Goal: Transaction & Acquisition: Purchase product/service

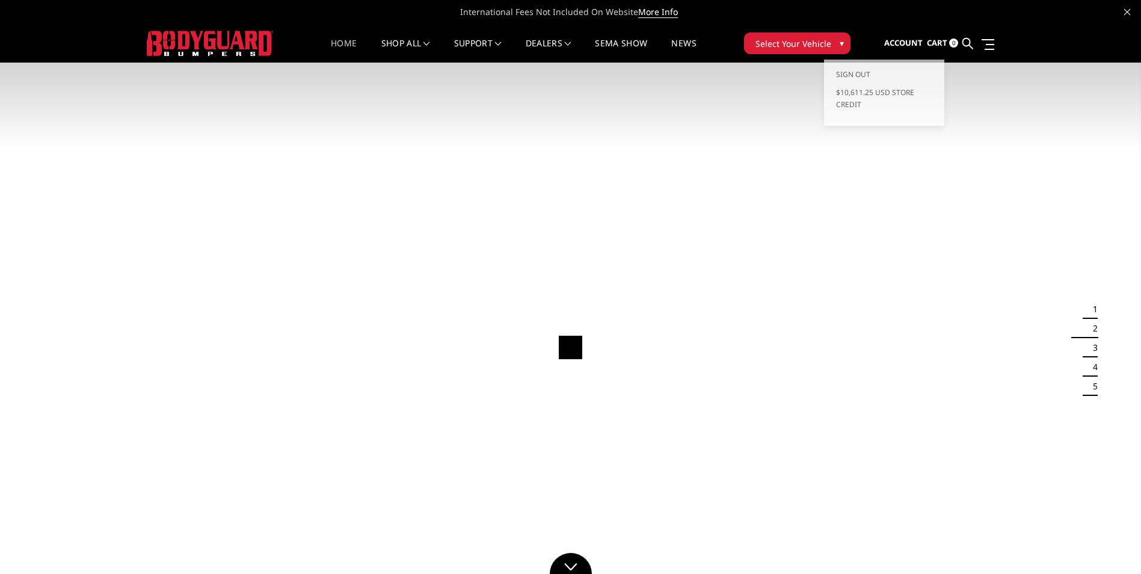
click at [883, 42] on nav "Account Sign out $10,611.25 USD Store Credit Cart 0 Search Search" at bounding box center [931, 44] width 126 height 38
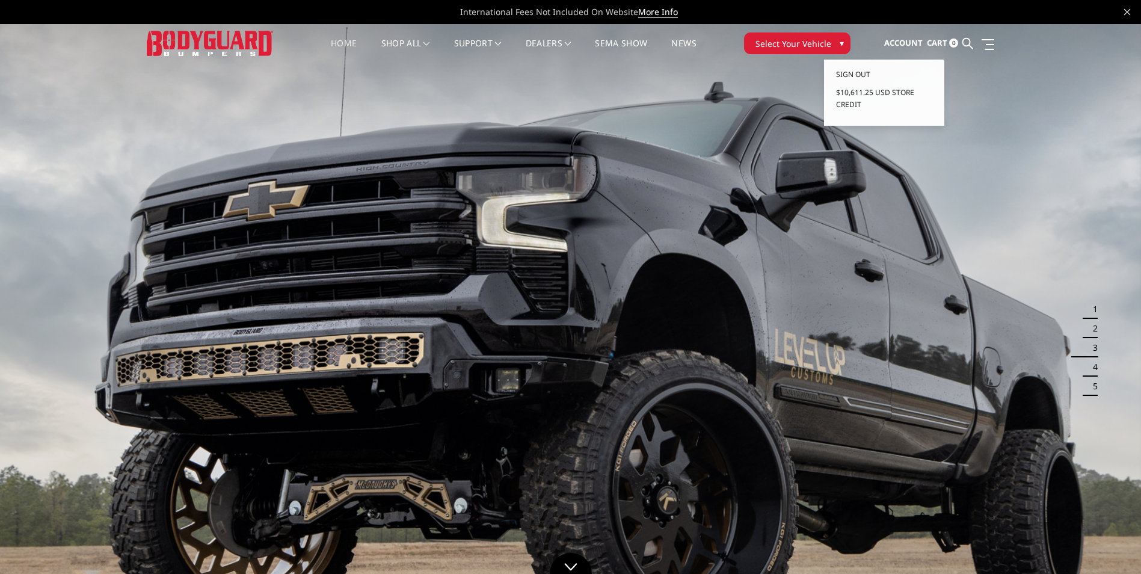
click at [887, 41] on span "Account" at bounding box center [903, 42] width 38 height 11
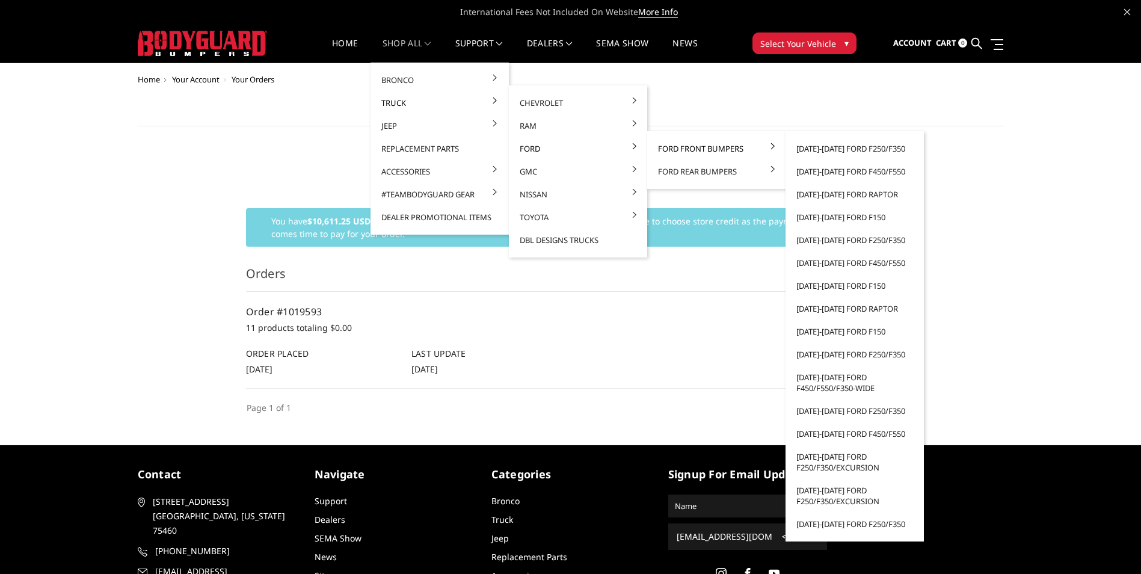
click at [675, 147] on link "Ford Front Bumpers" at bounding box center [716, 148] width 129 height 23
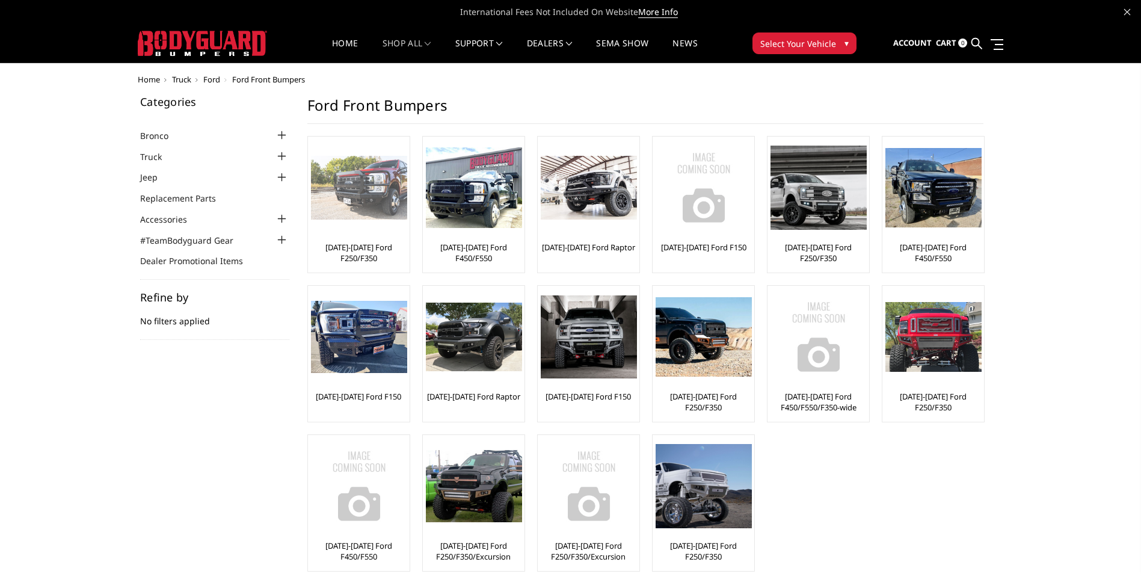
click at [347, 254] on link "[DATE]-[DATE] Ford F250/F350" at bounding box center [359, 253] width 96 height 22
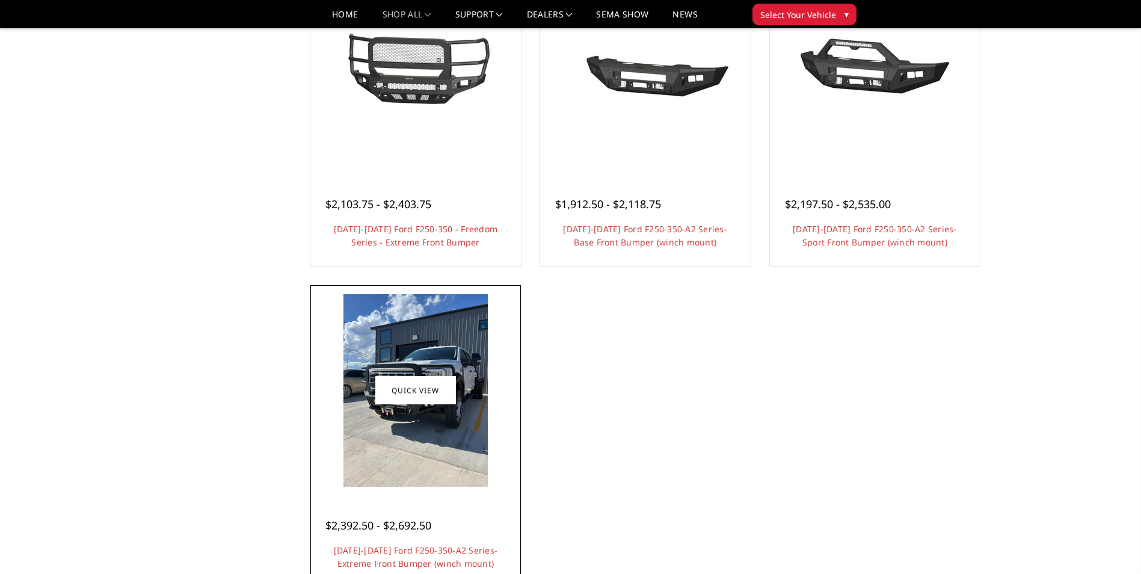
scroll to position [902, 0]
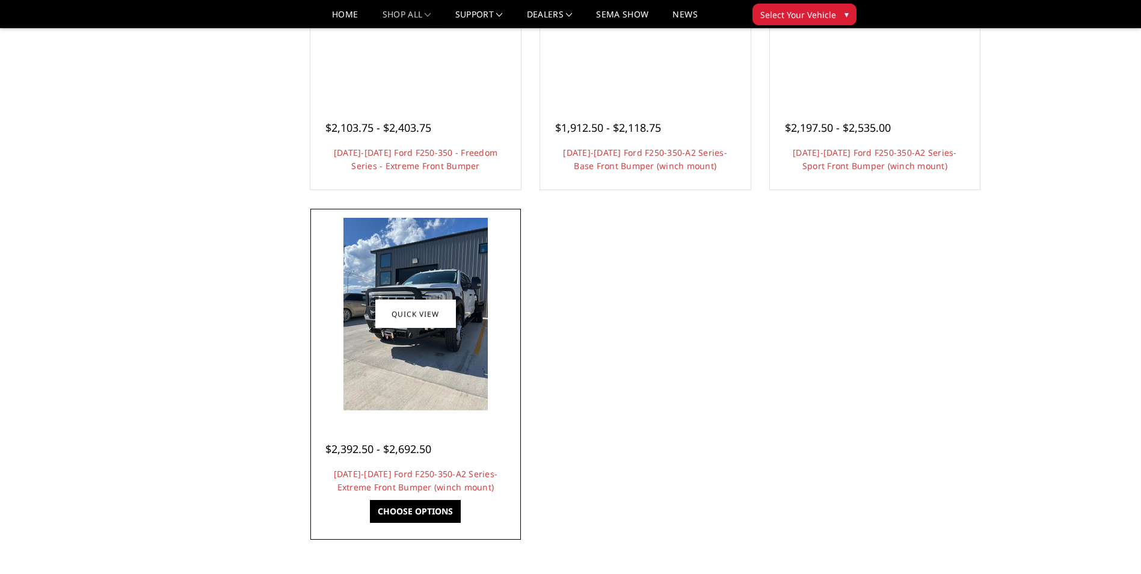
click at [408, 363] on img at bounding box center [415, 314] width 144 height 192
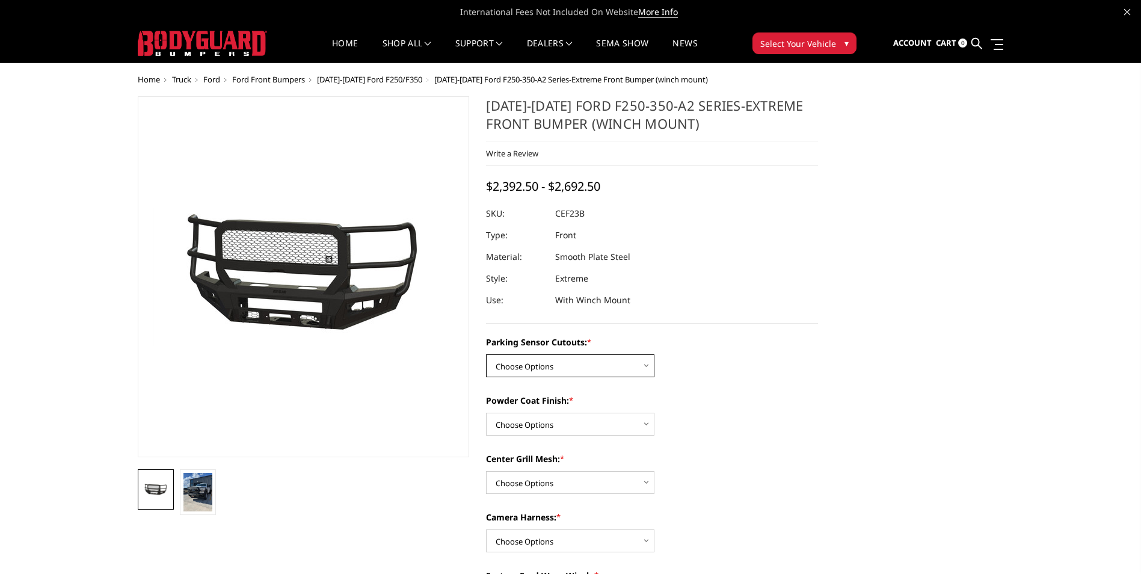
click at [528, 372] on select "Choose Options No-Without Parking Sensor Cutouts Yes-With Parking Sensor Cutouts" at bounding box center [570, 365] width 168 height 23
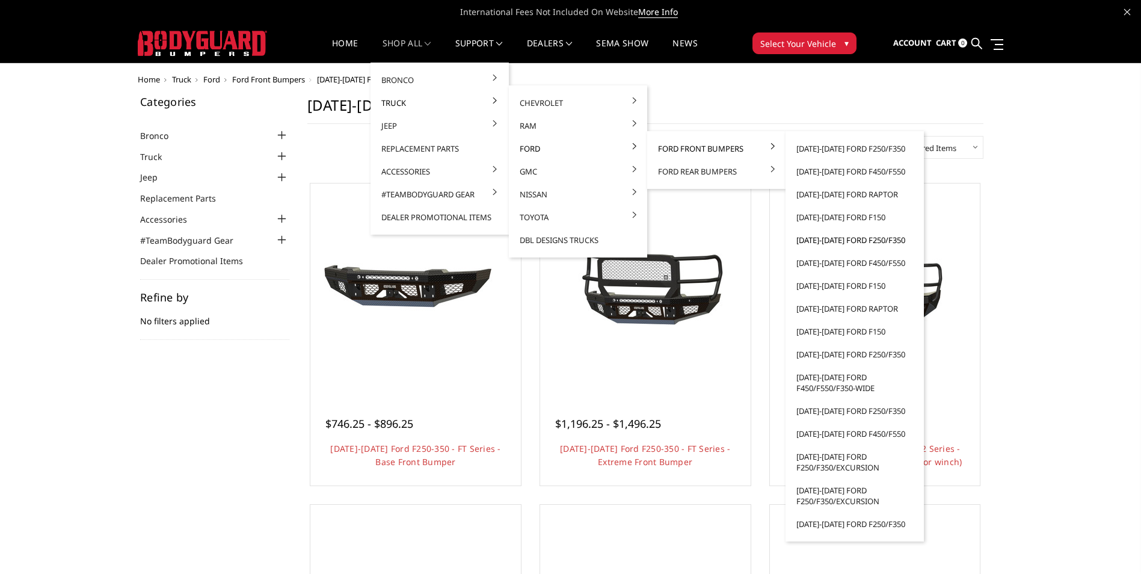
click at [876, 248] on link "[DATE]-[DATE] Ford F250/F350" at bounding box center [854, 239] width 129 height 23
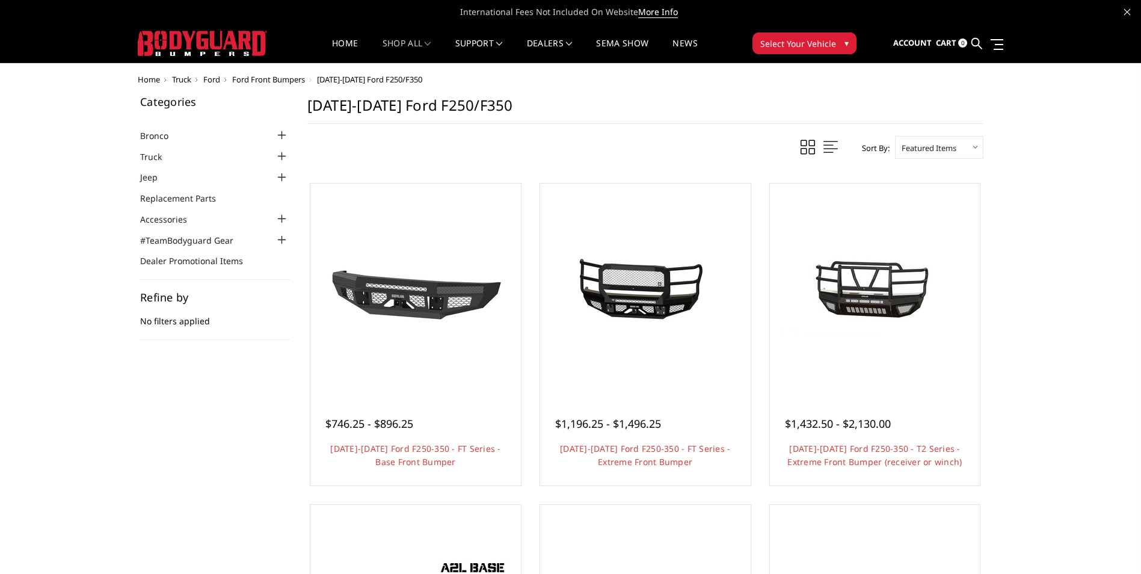
click at [280, 155] on div at bounding box center [282, 156] width 14 height 14
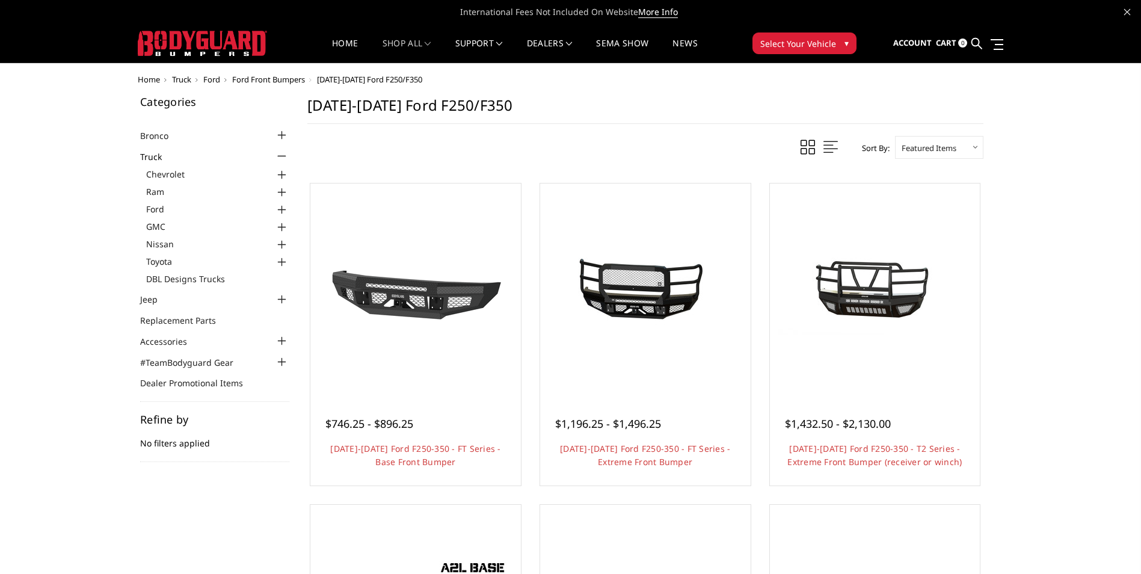
click at [281, 206] on div at bounding box center [282, 210] width 14 height 14
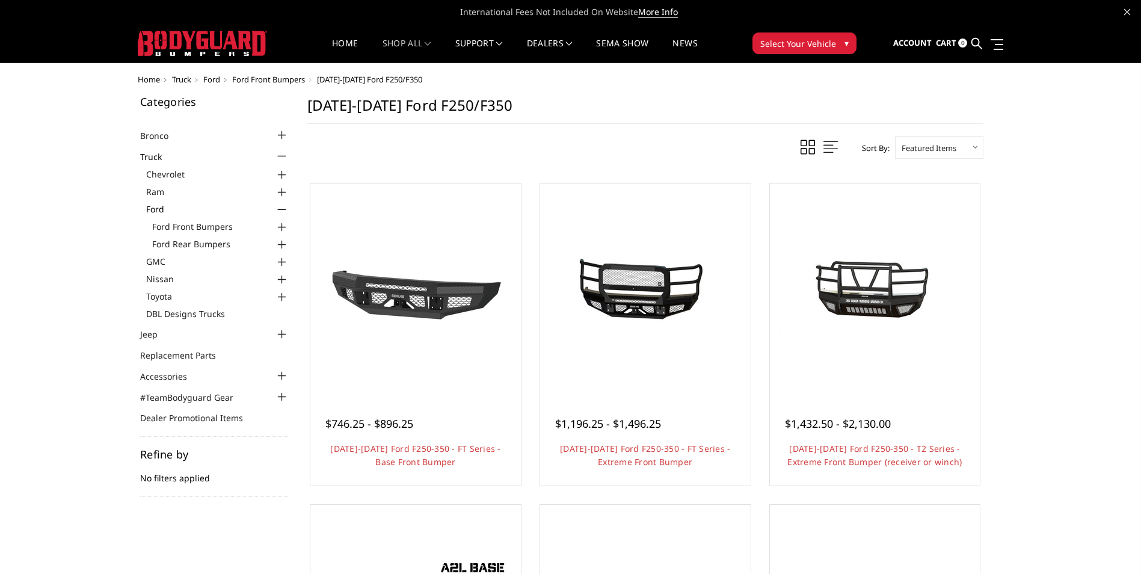
click at [281, 230] on div at bounding box center [282, 227] width 14 height 14
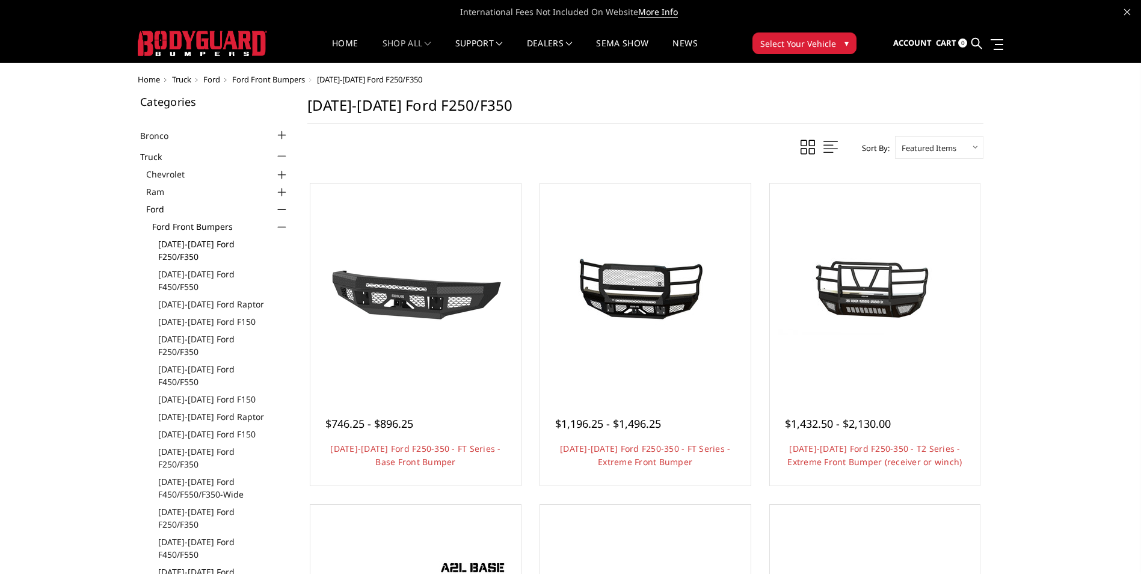
click at [209, 242] on link "[DATE]-[DATE] Ford F250/F350" at bounding box center [223, 249] width 131 height 25
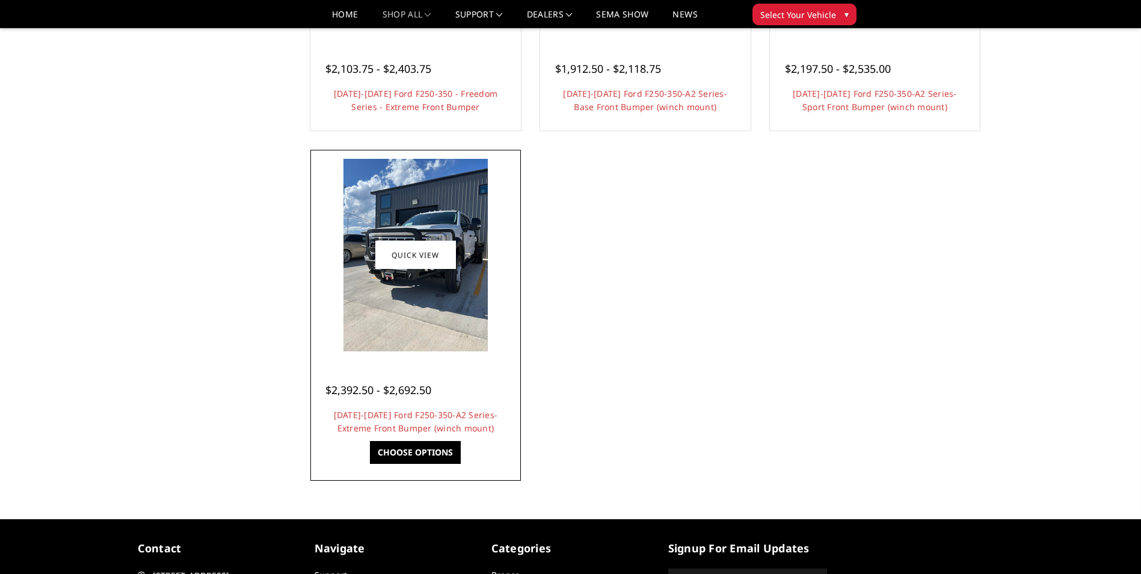
scroll to position [961, 0]
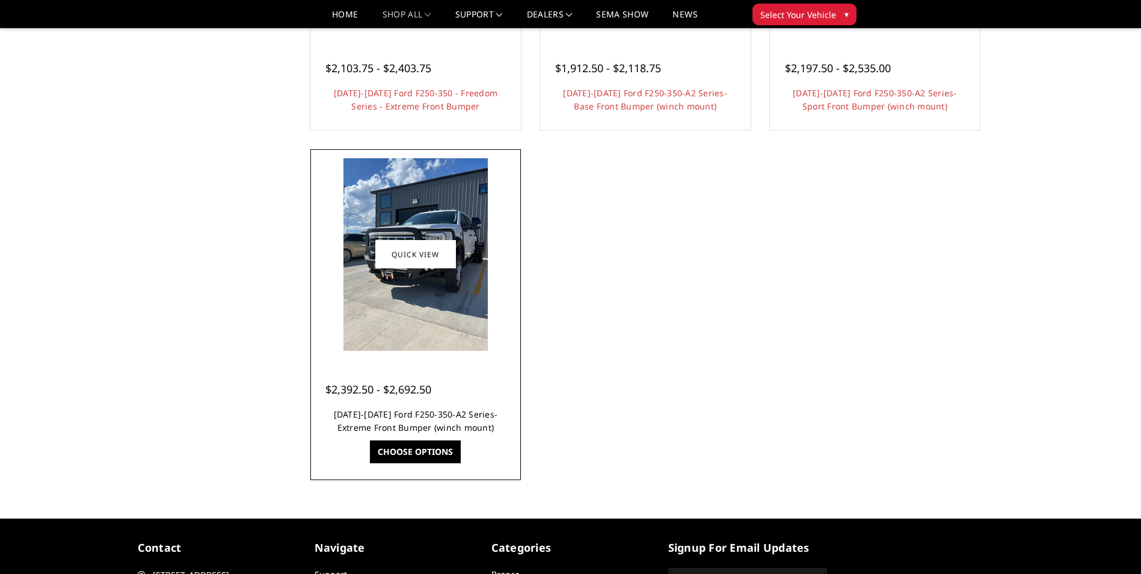
click at [456, 415] on link "[DATE]-[DATE] Ford F250-350-A2 Series-Extreme Front Bumper (winch mount)" at bounding box center [416, 420] width 164 height 25
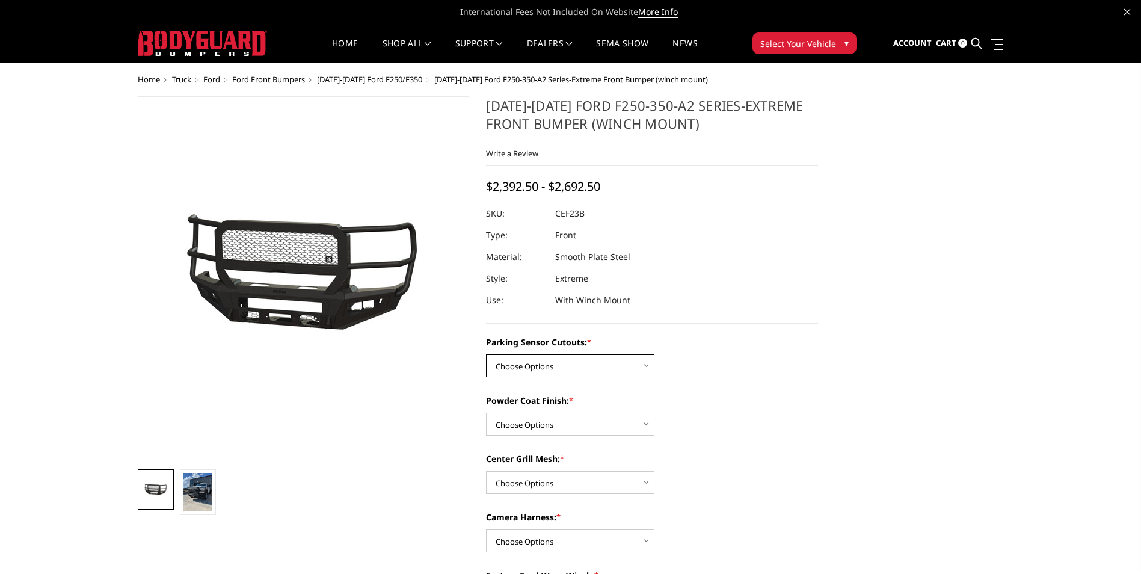
click at [522, 372] on select "Choose Options No-Without Parking Sensor Cutouts Yes-With Parking Sensor Cutouts" at bounding box center [570, 365] width 168 height 23
select select "2421"
click at [486, 354] on select "Choose Options No-Without Parking Sensor Cutouts Yes-With Parking Sensor Cutouts" at bounding box center [570, 365] width 168 height 23
click at [611, 434] on select "Choose Options Bare Metal Textured Black Powder Coat" at bounding box center [570, 423] width 168 height 23
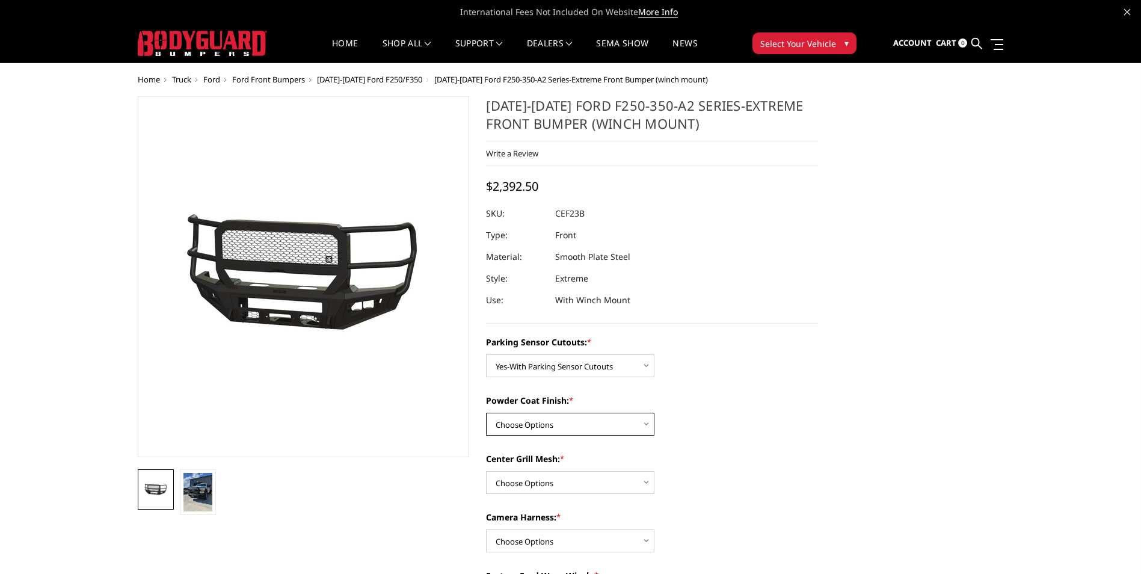
click at [577, 416] on select "Choose Options Bare Metal Textured Black Powder Coat" at bounding box center [570, 423] width 168 height 23
select select "2423"
click at [486, 412] on select "Choose Options Bare Metal Textured Black Powder Coat" at bounding box center [570, 423] width 168 height 23
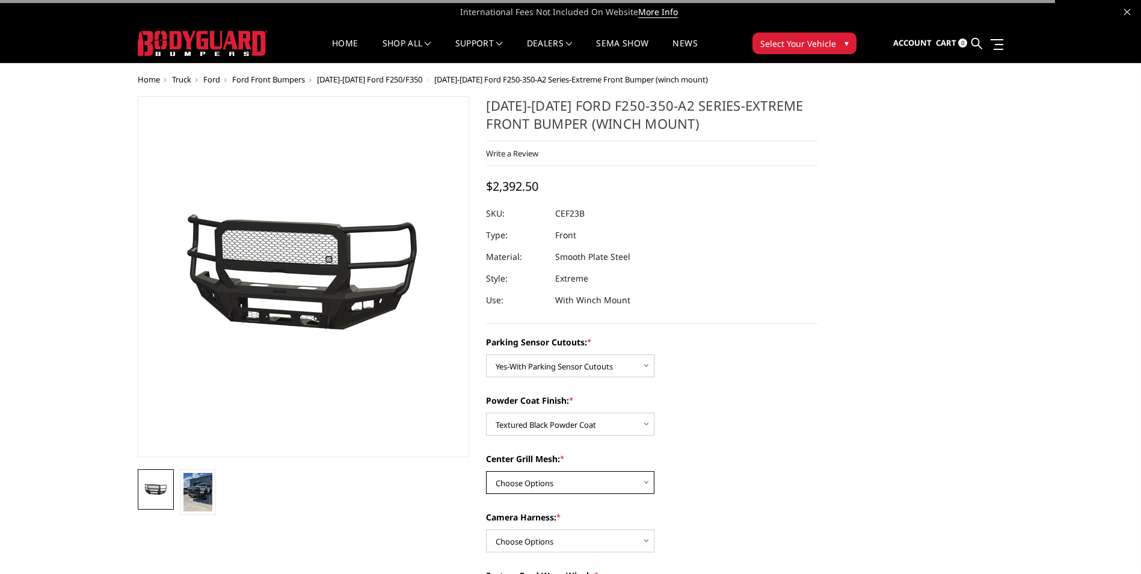
click at [551, 480] on select "Choose Options With Center Grill Mesh Without Center Grill Mesh" at bounding box center [570, 482] width 168 height 23
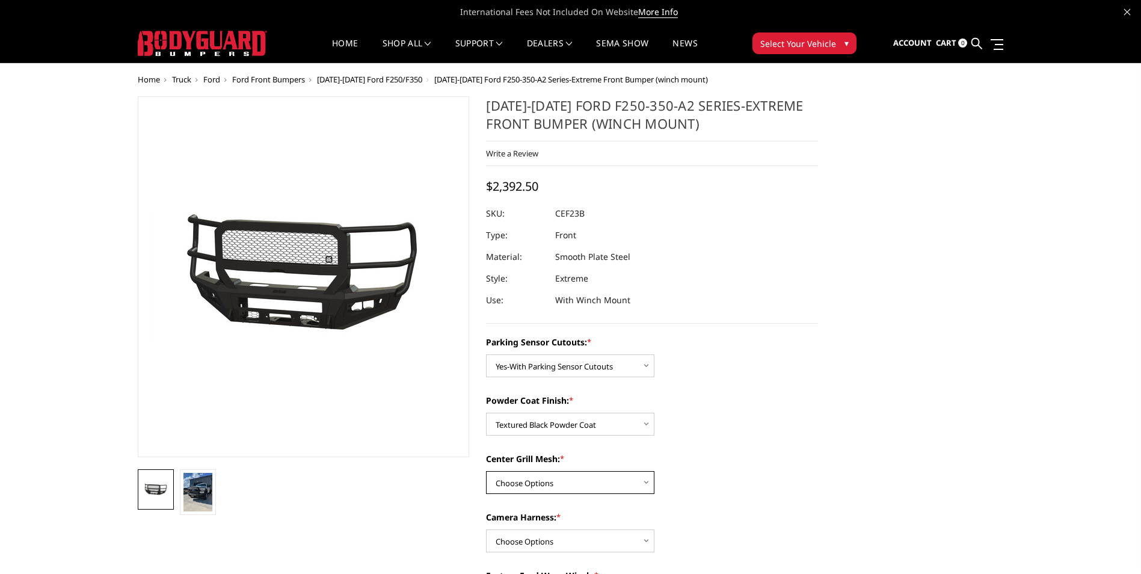
select select "2424"
click at [486, 471] on select "Choose Options With Center Grill Mesh Without Center Grill Mesh" at bounding box center [570, 482] width 168 height 23
click at [691, 403] on label "Powder Coat Finish: *" at bounding box center [652, 400] width 332 height 13
click at [654, 412] on select "Choose Options Bare Metal Textured Black Powder Coat" at bounding box center [570, 423] width 168 height 23
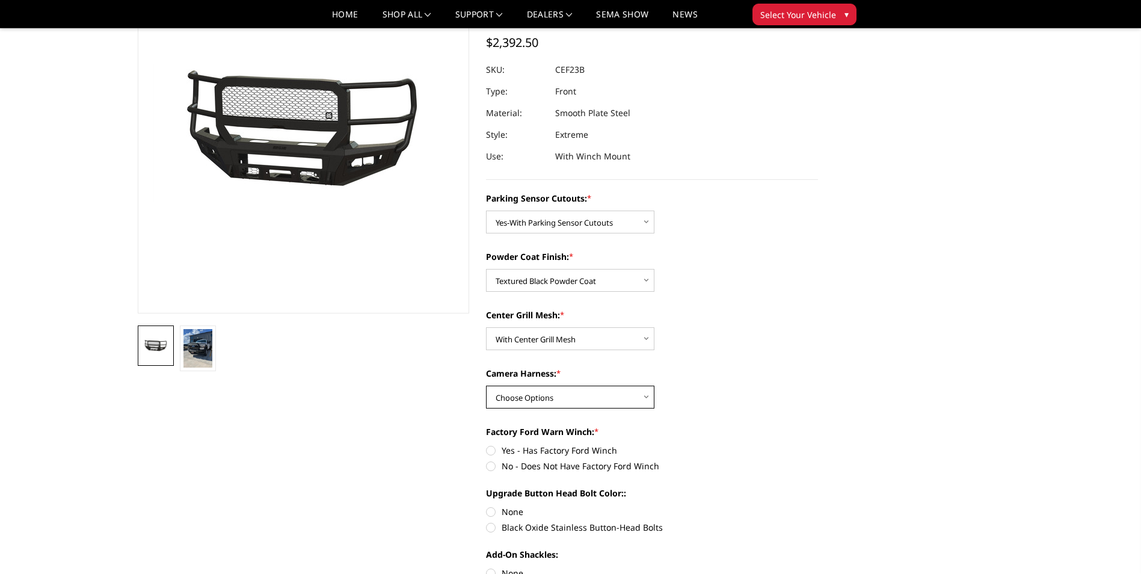
click at [531, 402] on select "Choose Options WITH Camera Harness WITHOUT Camera Harness" at bounding box center [570, 396] width 168 height 23
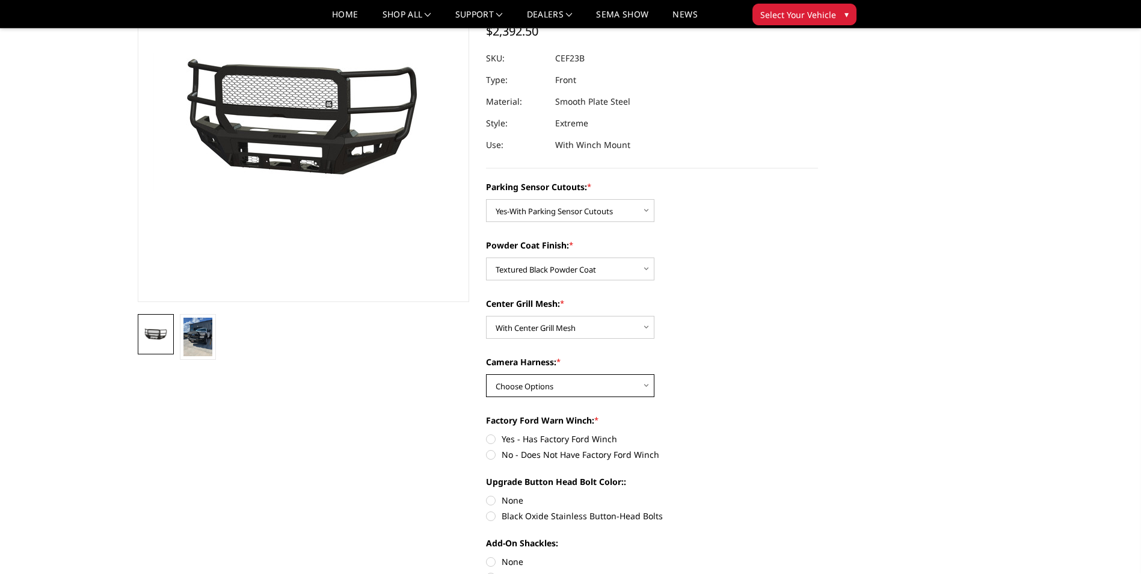
click at [518, 378] on select "Choose Options WITH Camera Harness WITHOUT Camera Harness" at bounding box center [570, 385] width 168 height 23
click at [501, 379] on select "Choose Options WITH Camera Harness WITHOUT Camera Harness" at bounding box center [570, 384] width 168 height 23
select select "2426"
click at [486, 373] on select "Choose Options WITH Camera Harness WITHOUT Camera Harness" at bounding box center [570, 384] width 168 height 23
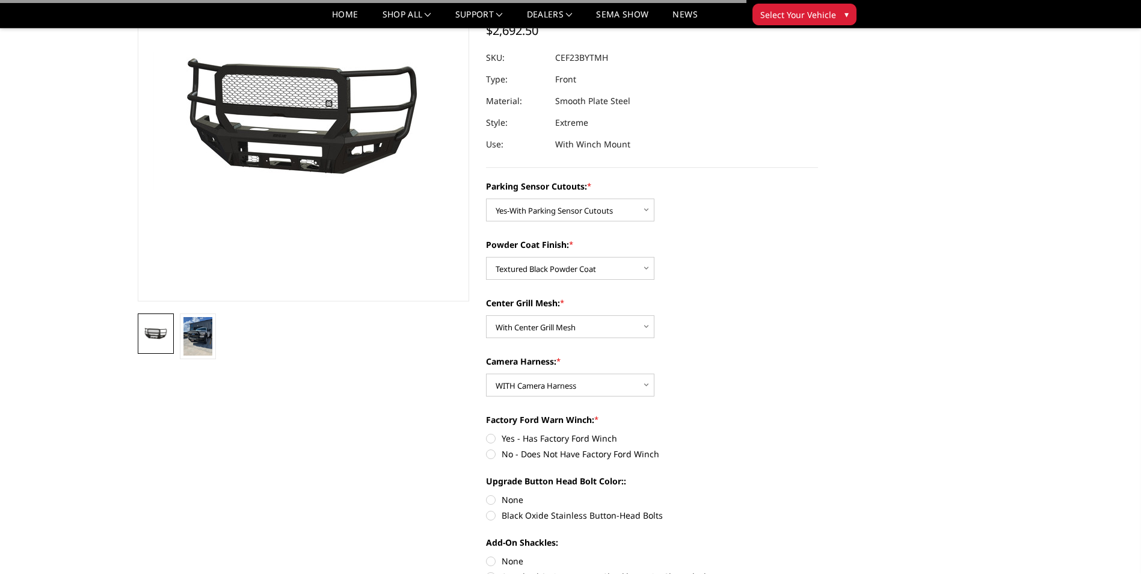
click at [696, 440] on label "Yes - Has Factory Ford Winch" at bounding box center [652, 438] width 332 height 13
click at [486, 432] on input "Yes - Has Factory Ford Winch" at bounding box center [486, 432] width 1 height 1
radio input "true"
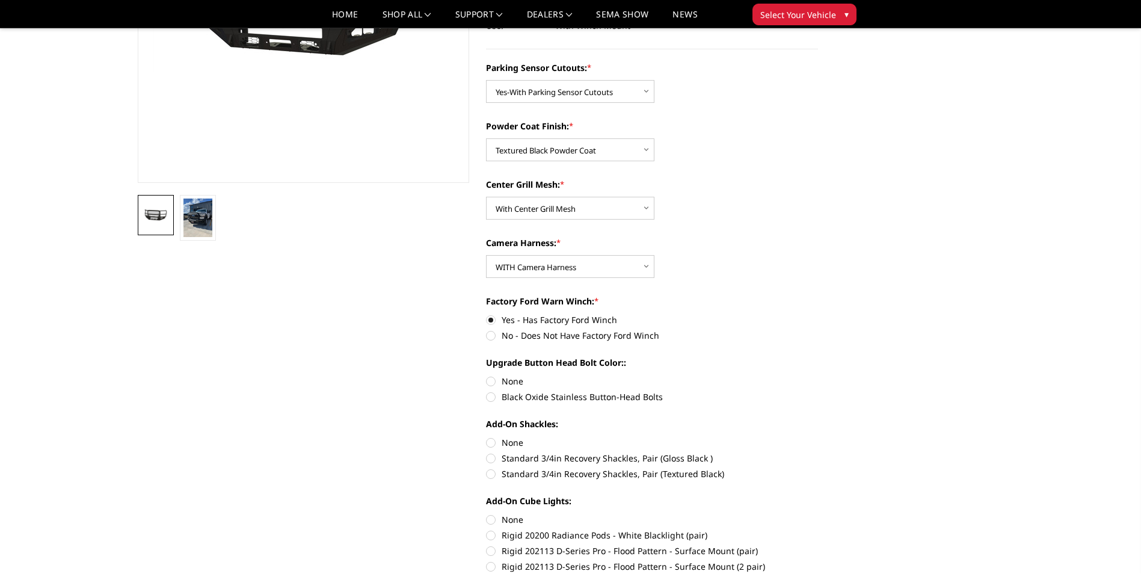
click at [493, 399] on label "Black Oxide Stainless Button-Head Bolts" at bounding box center [652, 396] width 332 height 13
click at [818, 375] on input "Black Oxide Stainless Button-Head Bolts" at bounding box center [818, 375] width 1 height 1
radio input "true"
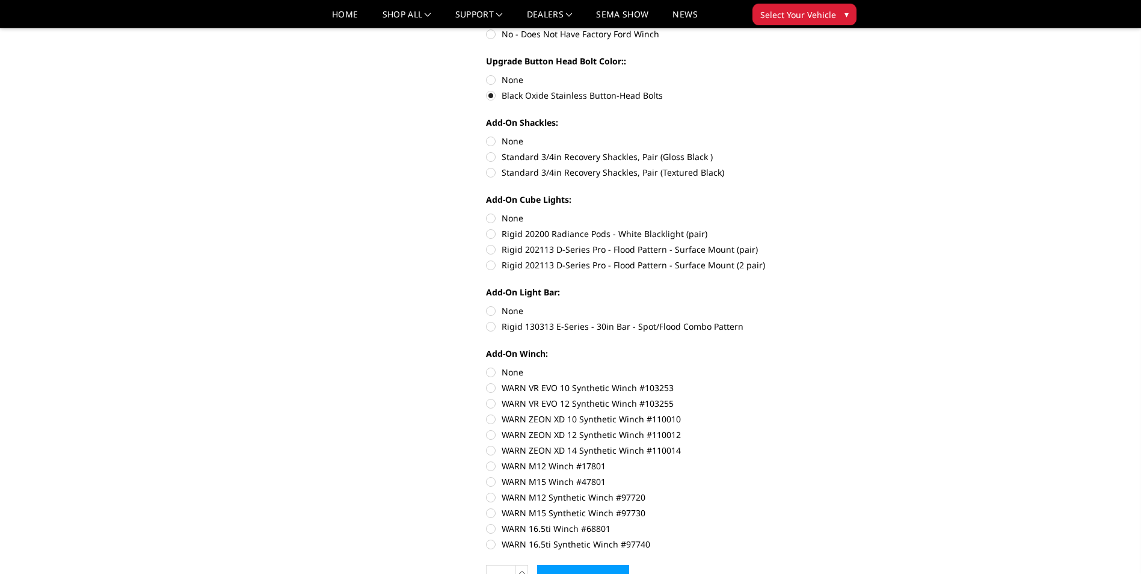
scroll to position [541, 0]
click at [491, 266] on label "Rigid 202113 D-Series Pro - Flood Pattern - Surface Mount (2 pair)" at bounding box center [652, 264] width 332 height 13
click at [818, 243] on input "Rigid 202113 D-Series Pro - Flood Pattern - Surface Mount (2 pair)" at bounding box center [818, 242] width 1 height 1
radio input "true"
click at [494, 329] on label "Rigid 130313 E-Series - 30in Bar - Spot/Flood Combo Pattern" at bounding box center [652, 325] width 332 height 13
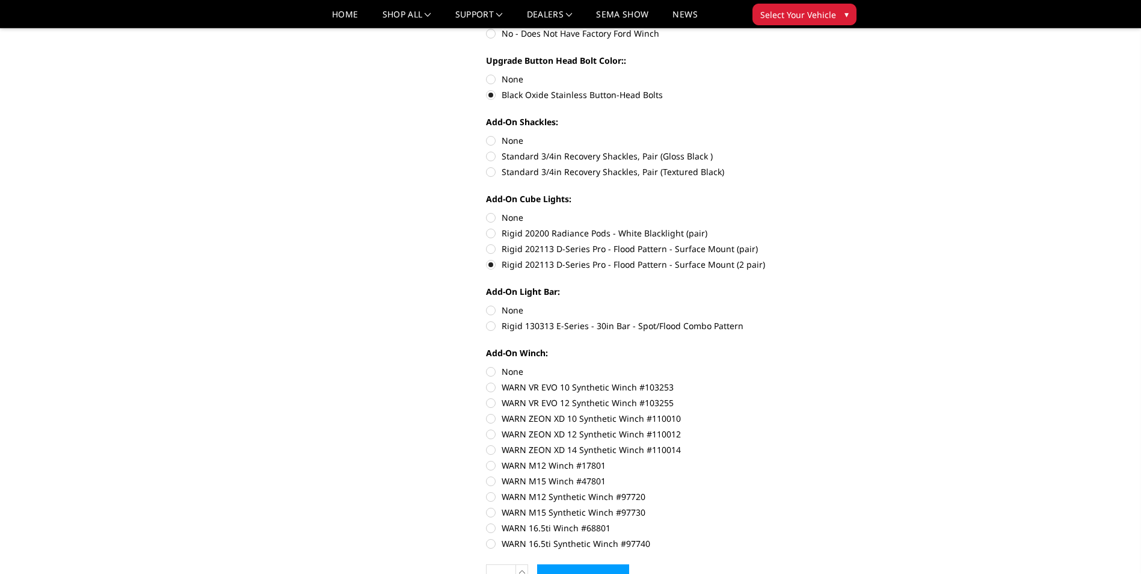
click at [818, 304] on input "Rigid 130313 E-Series - 30in Bar - Spot/Flood Combo Pattern" at bounding box center [818, 304] width 1 height 1
radio input "true"
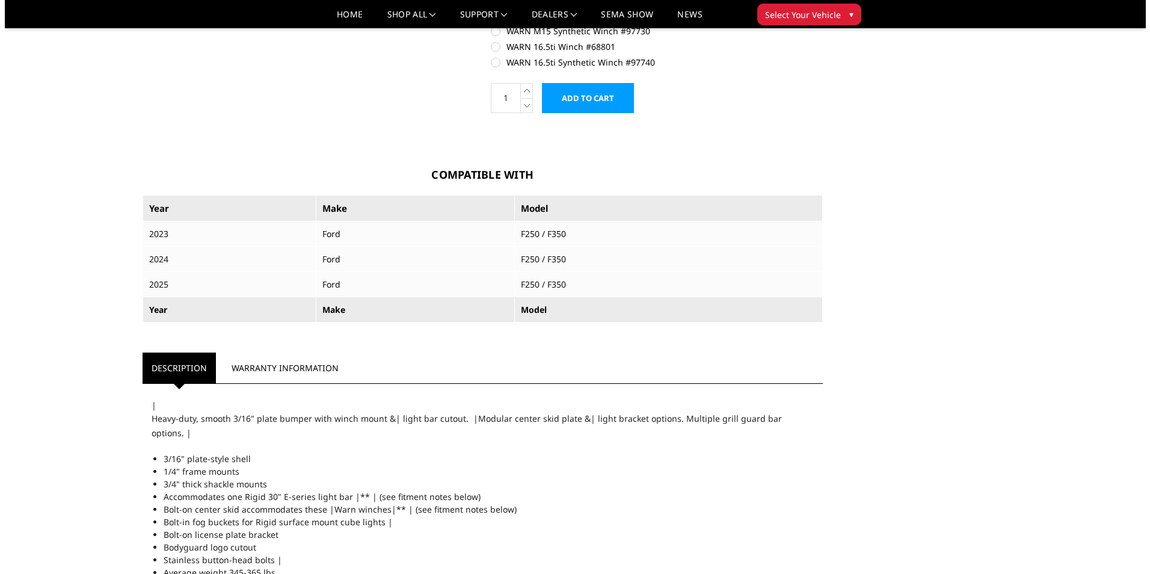
scroll to position [1022, 0]
click at [562, 93] on input "Add to Cart" at bounding box center [583, 97] width 92 height 30
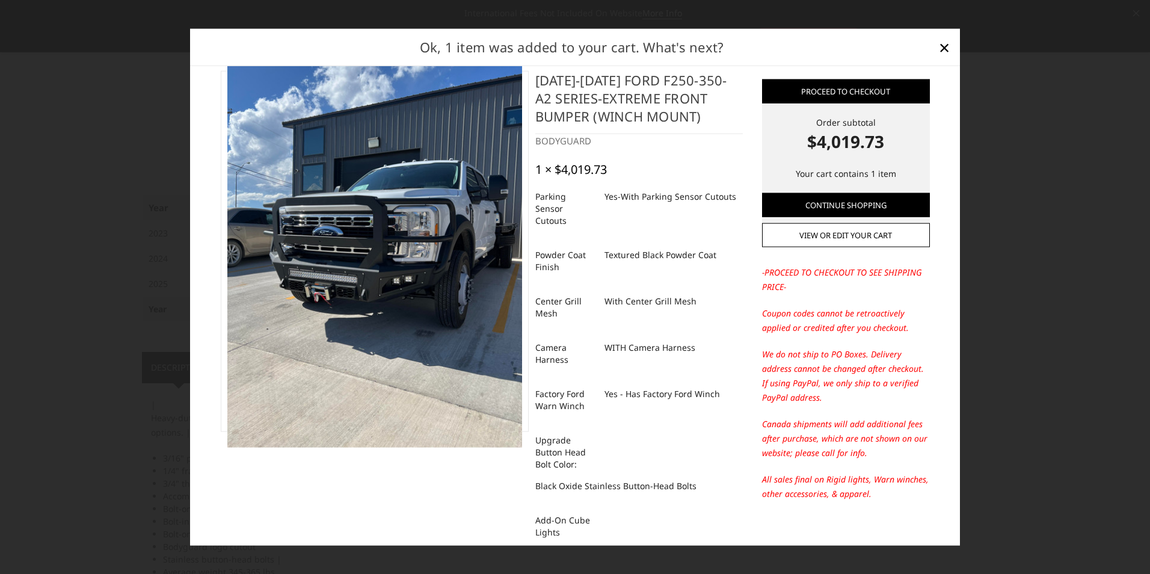
scroll to position [0, 0]
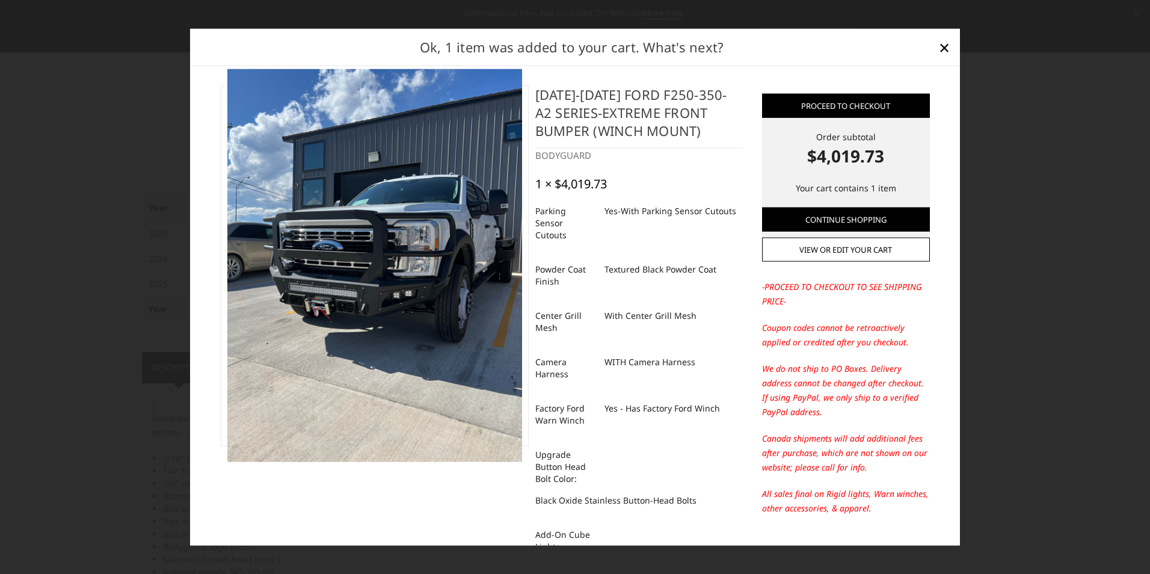
drag, startPoint x: 794, startPoint y: 157, endPoint x: 869, endPoint y: 172, distance: 76.6
click at [869, 172] on div "Proceed to checkout Order subtotal $4,019.73 Your cart contains 1 item Continue…" at bounding box center [846, 177] width 168 height 168
drag, startPoint x: 889, startPoint y: 191, endPoint x: 788, endPoint y: 156, distance: 107.2
click at [788, 156] on div "Proceed to checkout Order subtotal $4,019.73 Your cart contains 1 item Continue…" at bounding box center [846, 177] width 168 height 168
click at [833, 112] on link "Proceed to checkout" at bounding box center [846, 105] width 168 height 24
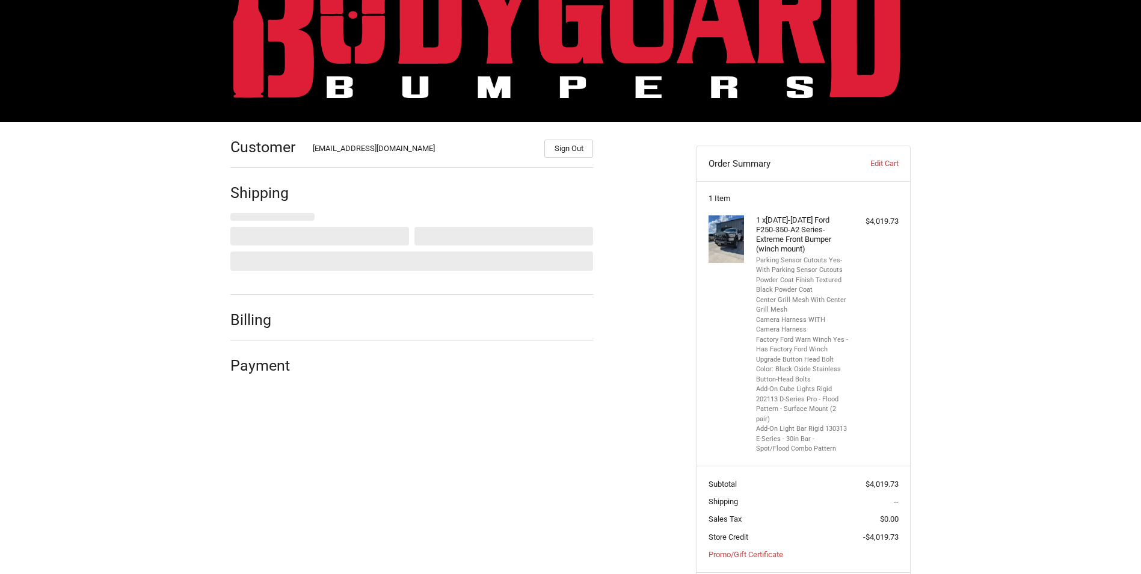
scroll to position [111, 0]
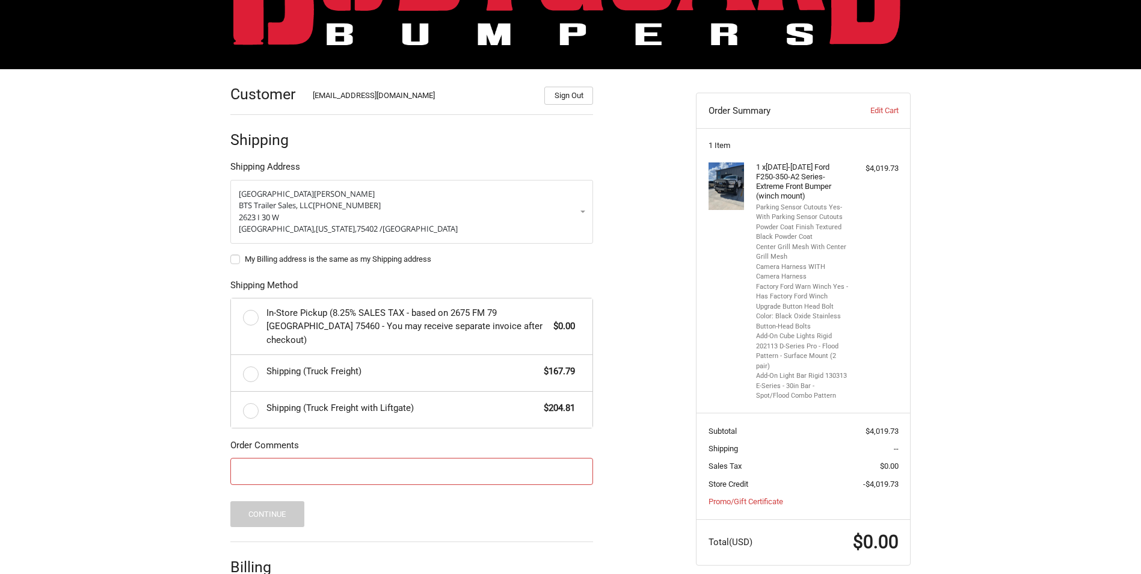
click at [355, 458] on input "Order Comments" at bounding box center [411, 471] width 363 height 27
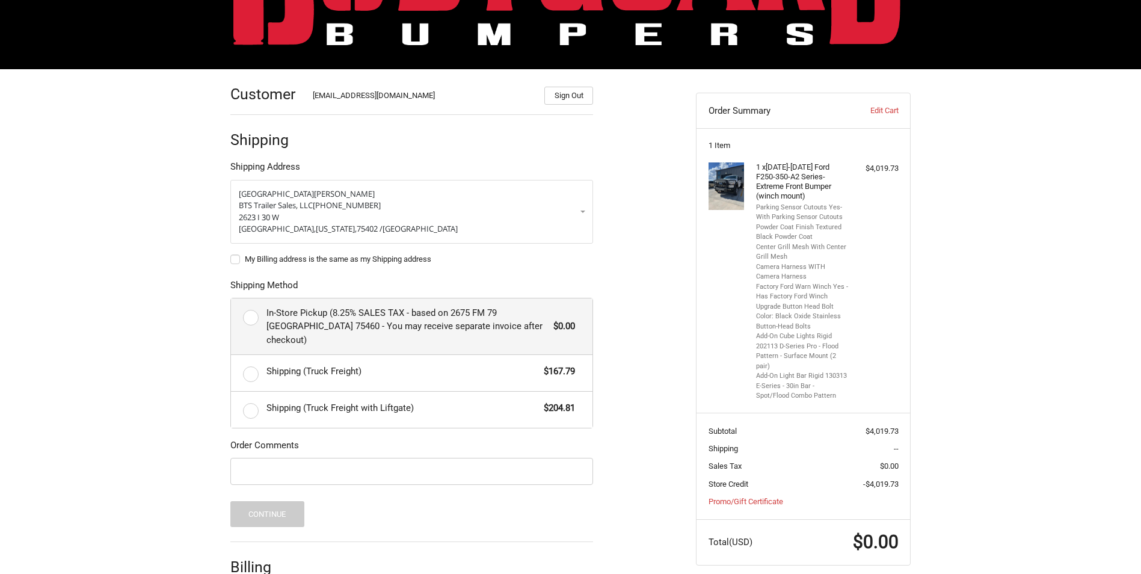
click at [252, 324] on label "In-Store Pickup (8.25% SALES TAX - based on 2675 FM 79 Paris TX 75460 - You may…" at bounding box center [411, 326] width 361 height 57
click at [231, 299] on input "In-Store Pickup (8.25% SALES TAX - based on 2675 FM 79 Paris TX 75460 - You may…" at bounding box center [231, 298] width 1 height 1
radio input "true"
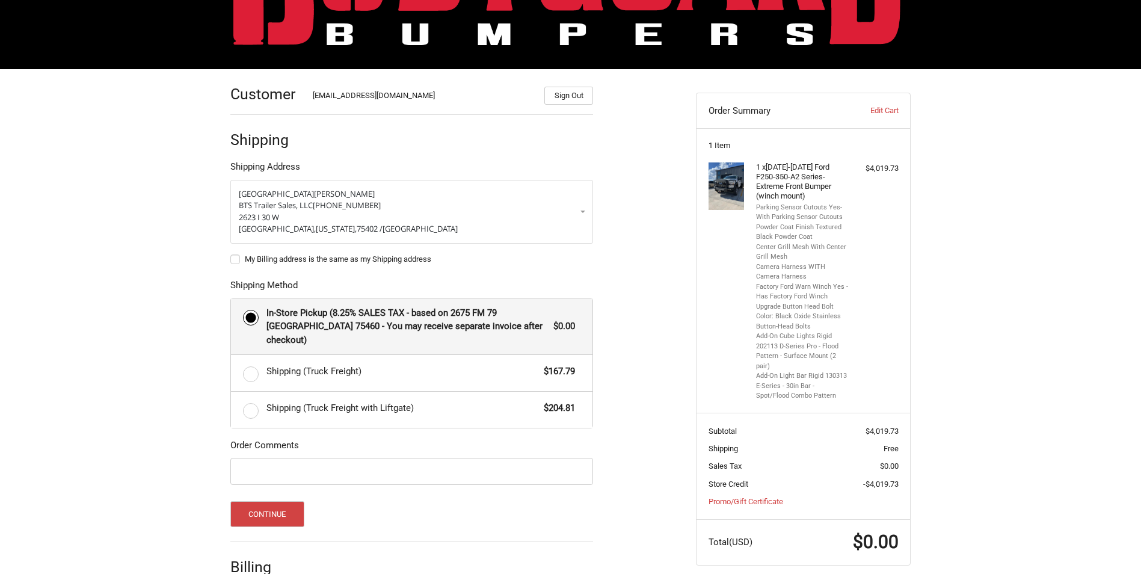
click at [236, 257] on label "My Billing address is the same as my Shipping address" at bounding box center [411, 259] width 363 height 10
click at [231, 254] on input "My Billing address is the same as my Shipping address" at bounding box center [230, 253] width 1 height 1
checkbox input "true"
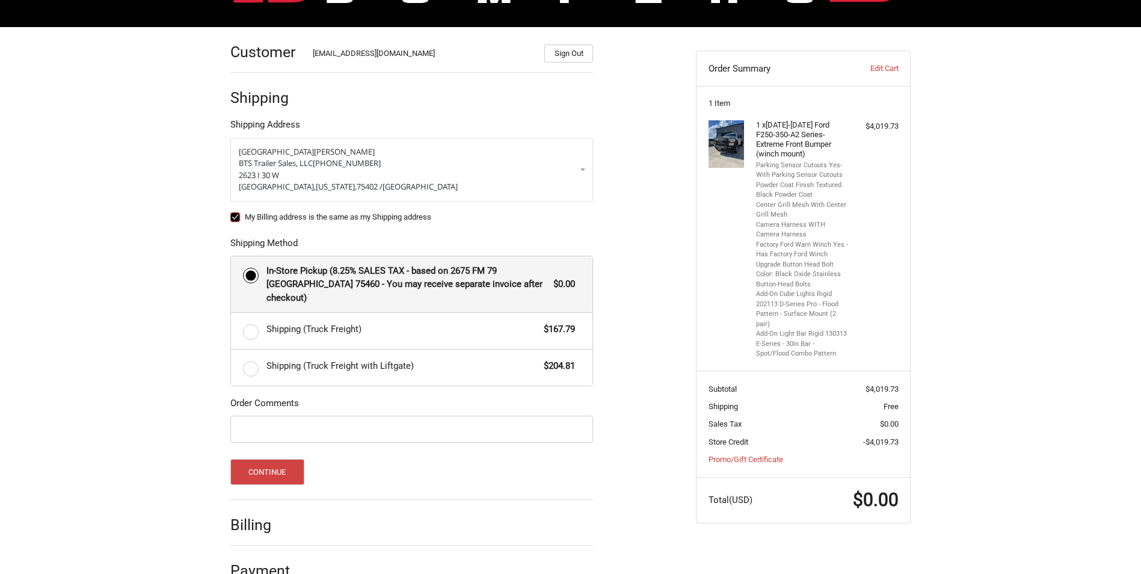
scroll to position [169, 0]
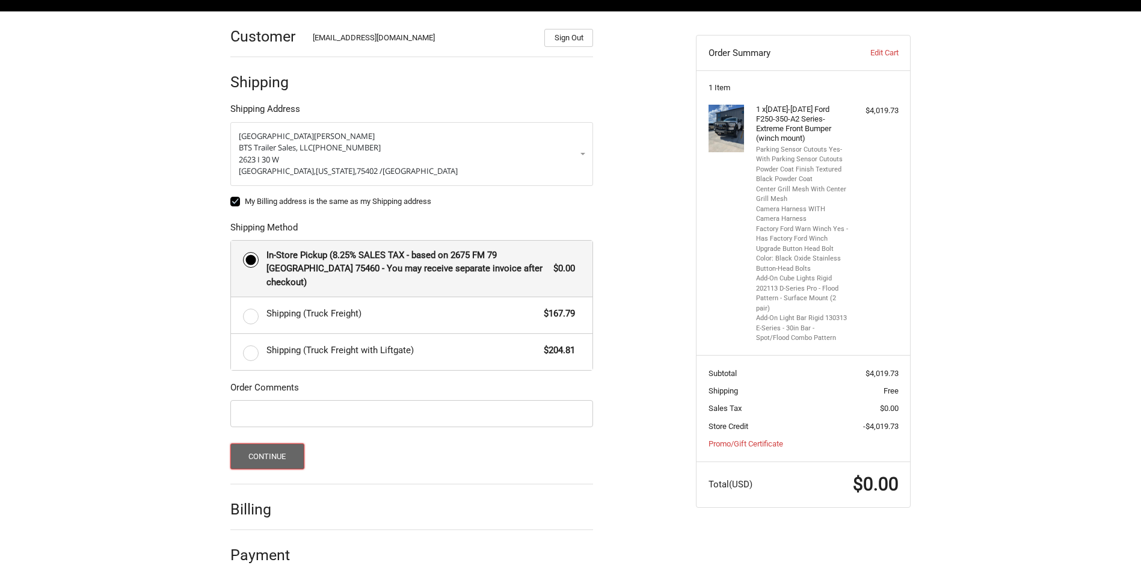
click at [283, 443] on button "Continue" at bounding box center [267, 456] width 74 height 26
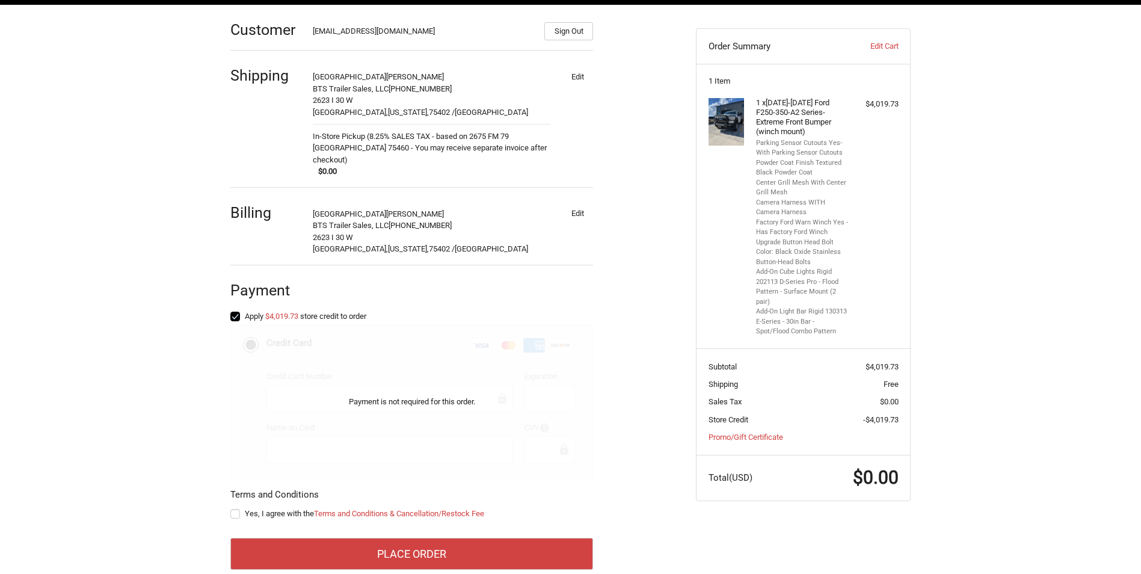
scroll to position [187, 0]
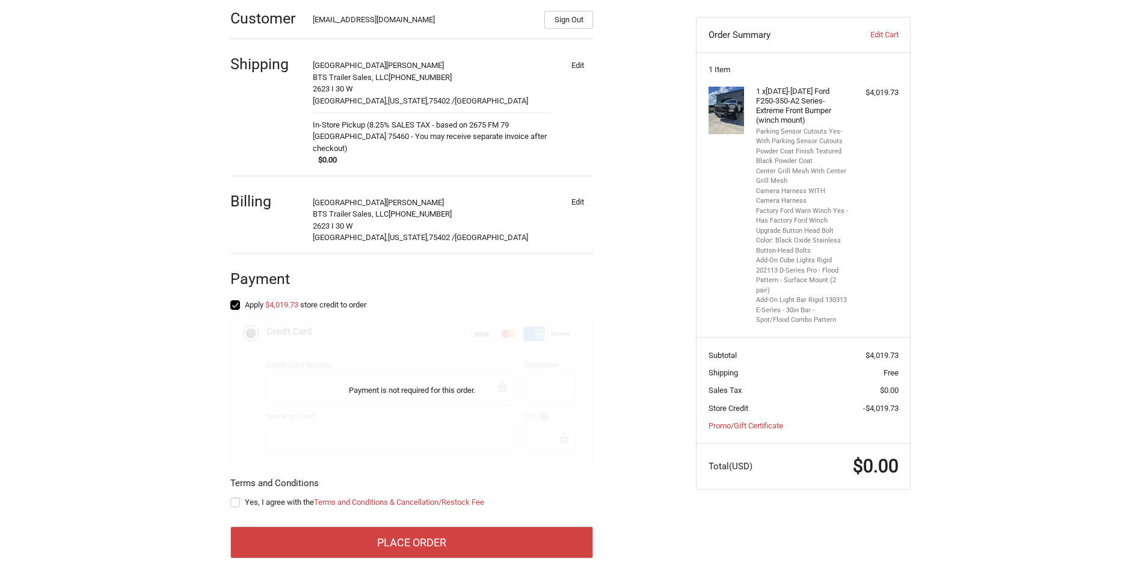
click at [232, 497] on label "Yes, I agree with the Terms and Conditions & Cancellation/Restock Fee" at bounding box center [411, 502] width 363 height 10
click at [231, 496] on input "Yes, I agree with the Terms and Conditions & Cancellation/Restock Fee" at bounding box center [230, 496] width 1 height 1
checkbox input "true"
click at [751, 424] on link "Promo/Gift Certificate" at bounding box center [745, 425] width 75 height 9
click at [752, 443] on input "Gift Certificate or Coupon Code" at bounding box center [771, 450] width 126 height 27
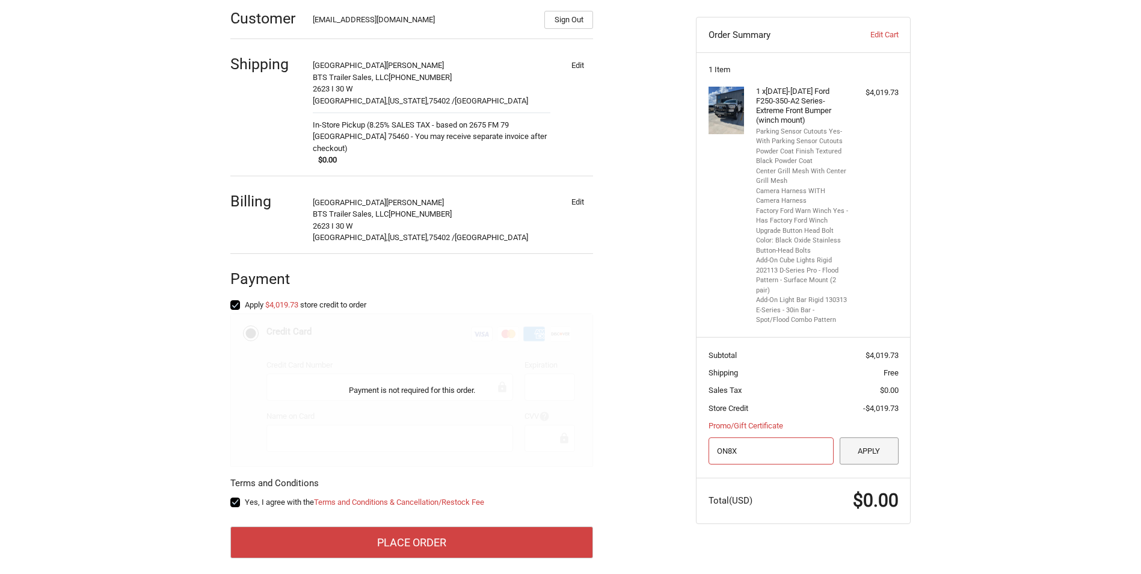
type input "ON8X"
click at [866, 447] on button "Apply" at bounding box center [868, 450] width 59 height 27
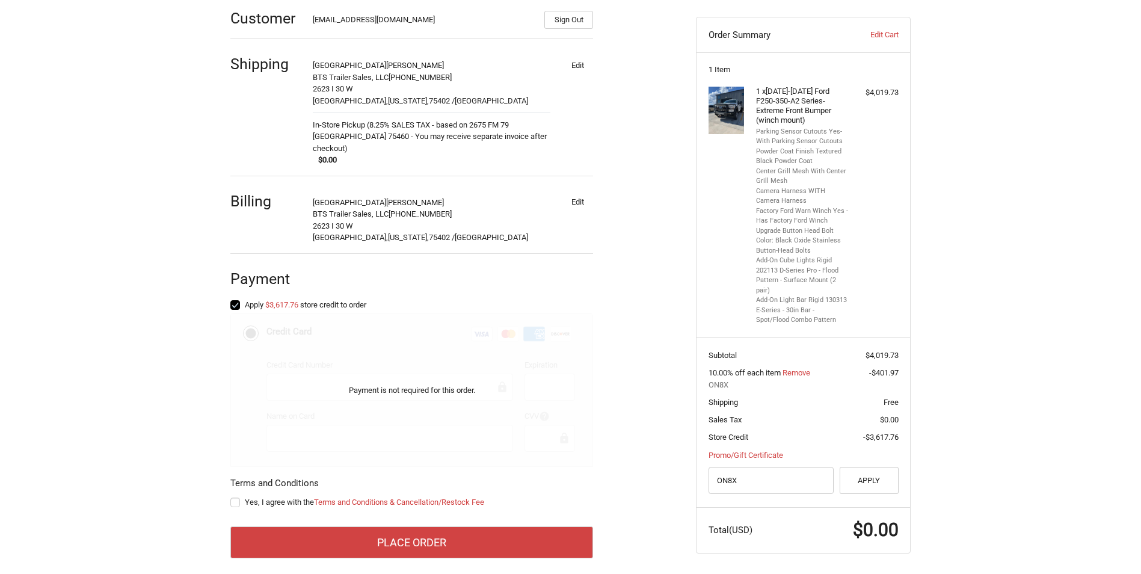
scroll to position [190, 0]
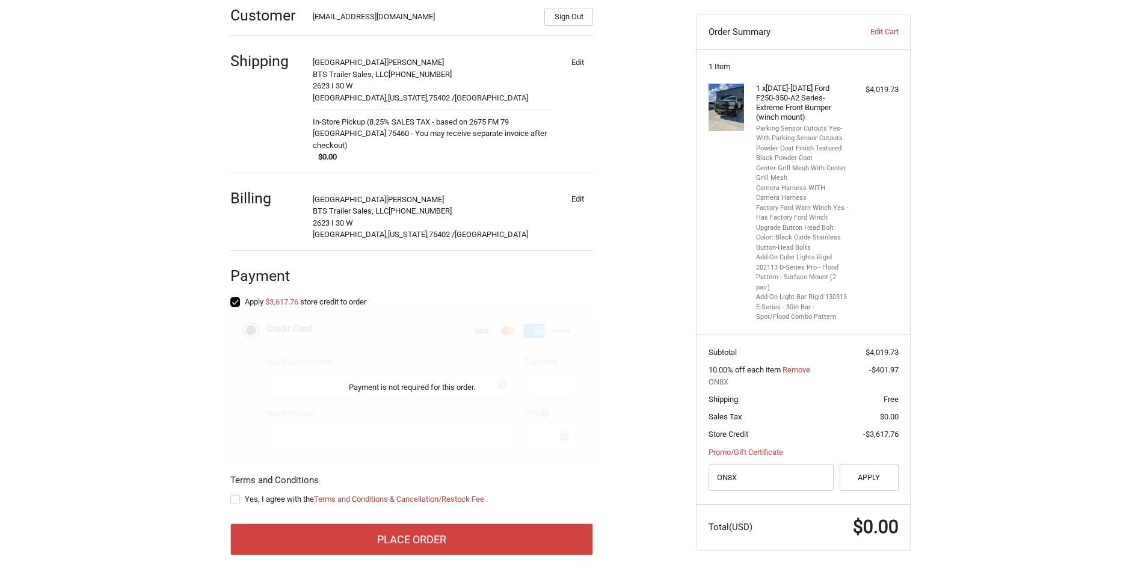
click at [234, 494] on label "Yes, I agree with the Terms and Conditions & Cancellation/Restock Fee" at bounding box center [411, 499] width 363 height 10
click at [231, 493] on input "Yes, I agree with the Terms and Conditions & Cancellation/Restock Fee" at bounding box center [230, 493] width 1 height 1
checkbox input "true"
click at [218, 485] on div "Customer dmuir@btstrailers.com Sign Out Shipping Dallas Muir BTS Trailer Sales,…" at bounding box center [570, 286] width 721 height 592
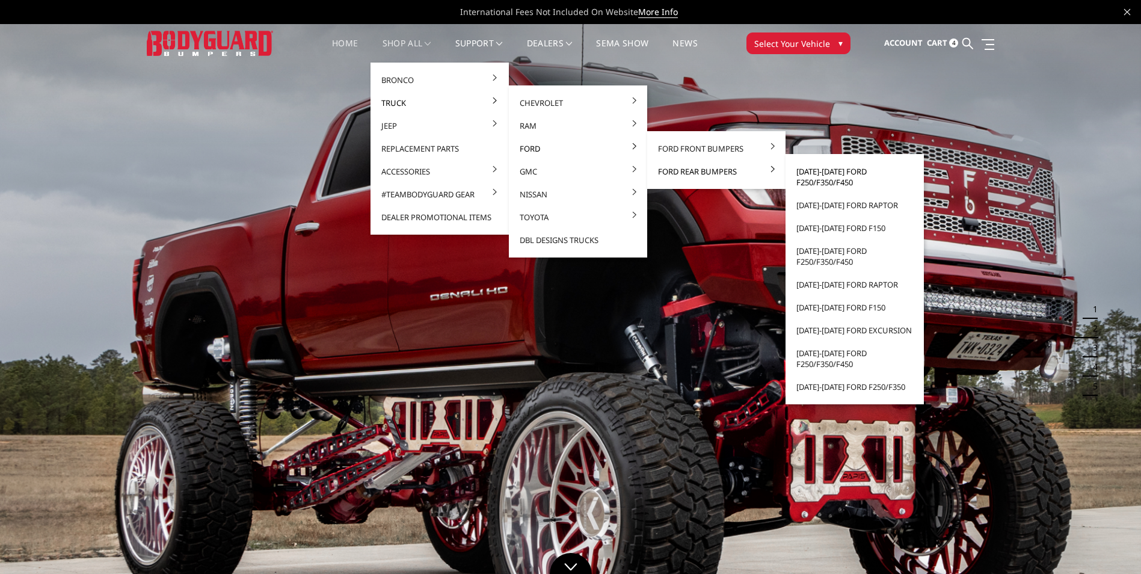
click at [825, 174] on link "[DATE]-[DATE] Ford F250/F350/F450" at bounding box center [854, 177] width 129 height 34
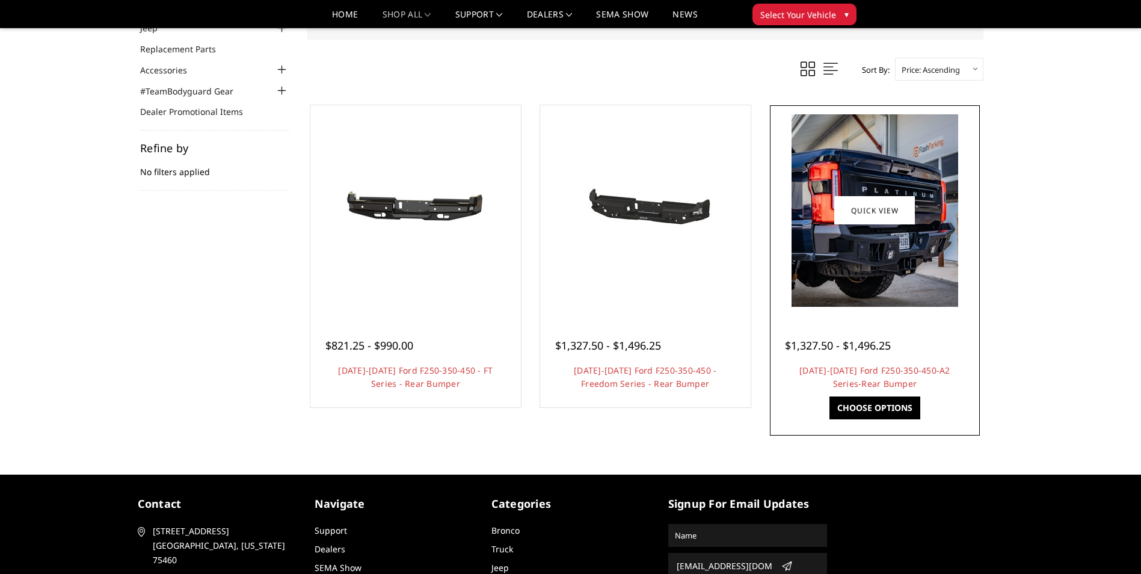
scroll to position [113, 0]
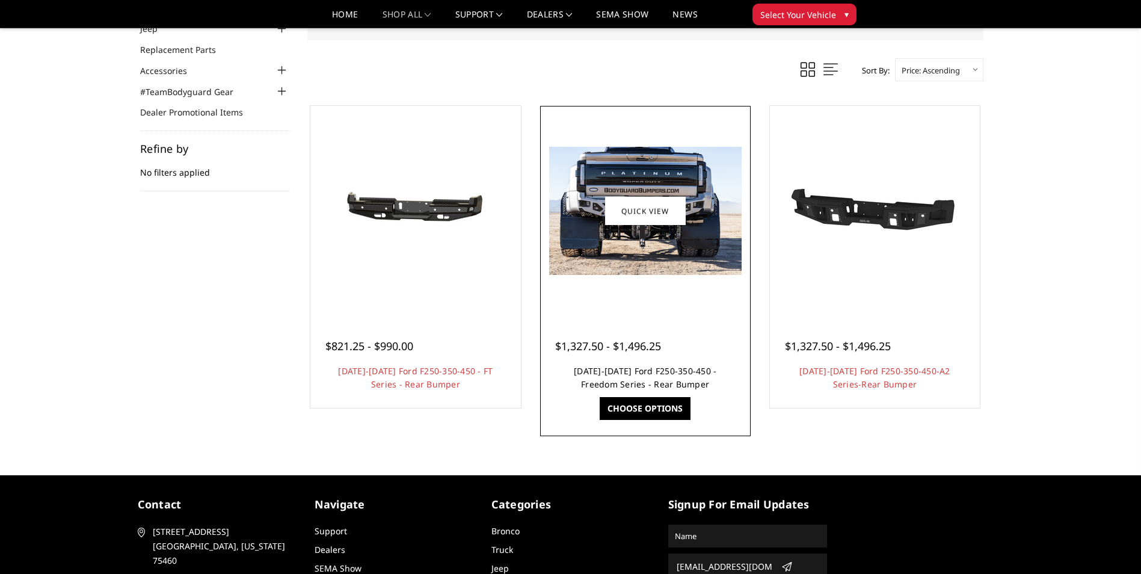
click at [674, 367] on link "[DATE]-[DATE] Ford F250-350-450 - Freedom Series - Rear Bumper" at bounding box center [645, 377] width 142 height 25
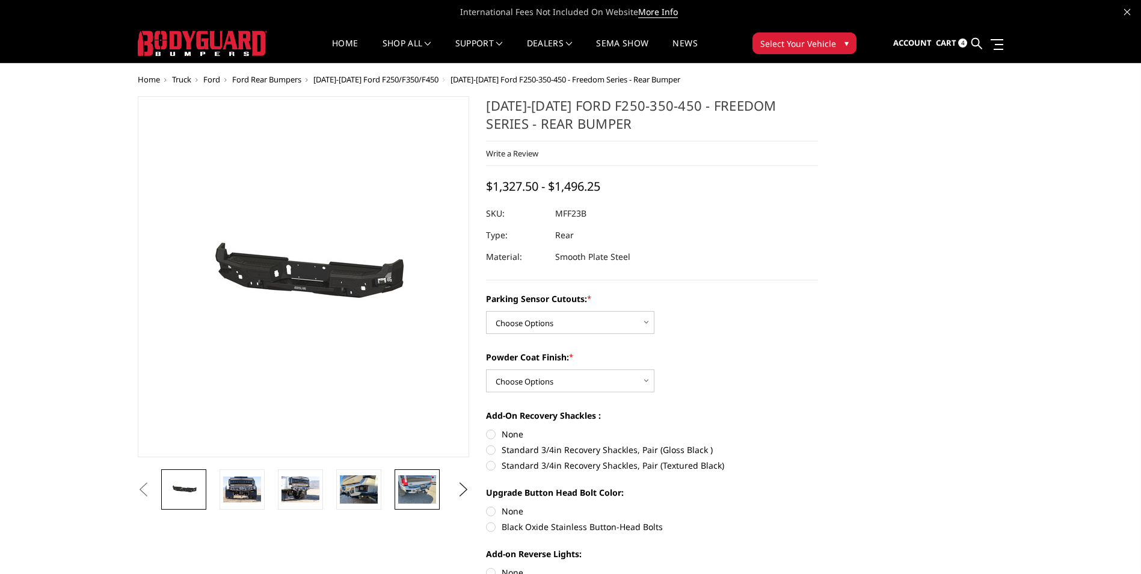
click at [433, 485] on img at bounding box center [417, 489] width 38 height 28
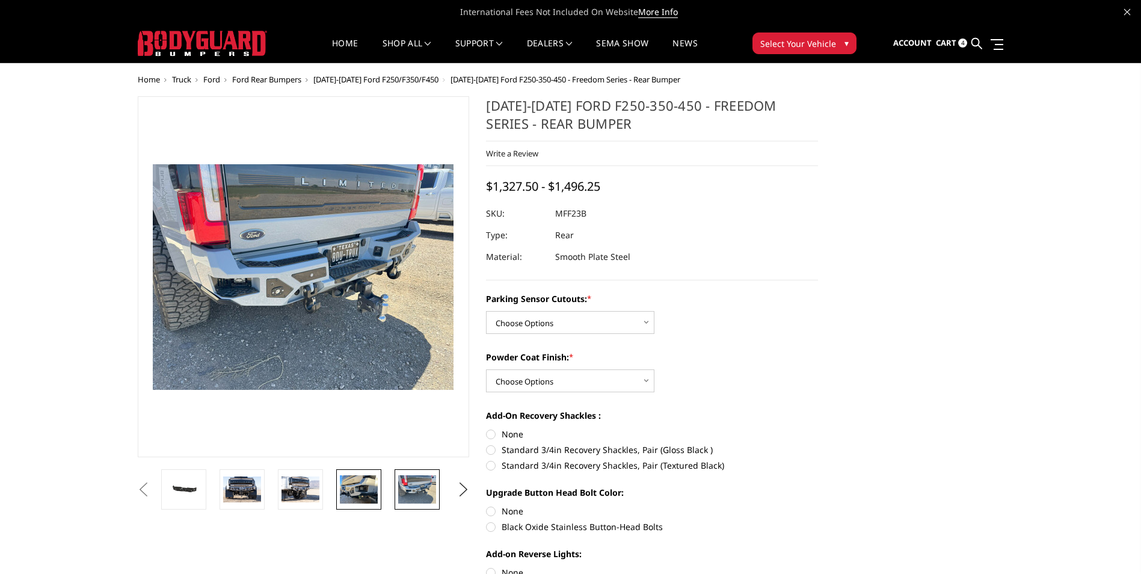
click at [360, 494] on img at bounding box center [359, 489] width 38 height 28
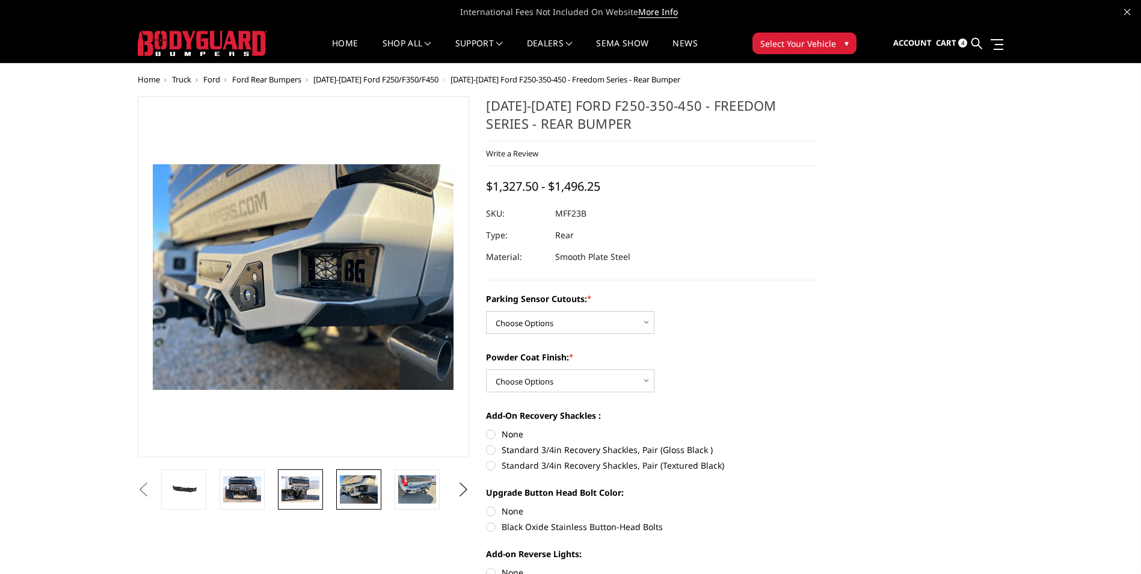
click at [295, 491] on img at bounding box center [300, 488] width 38 height 25
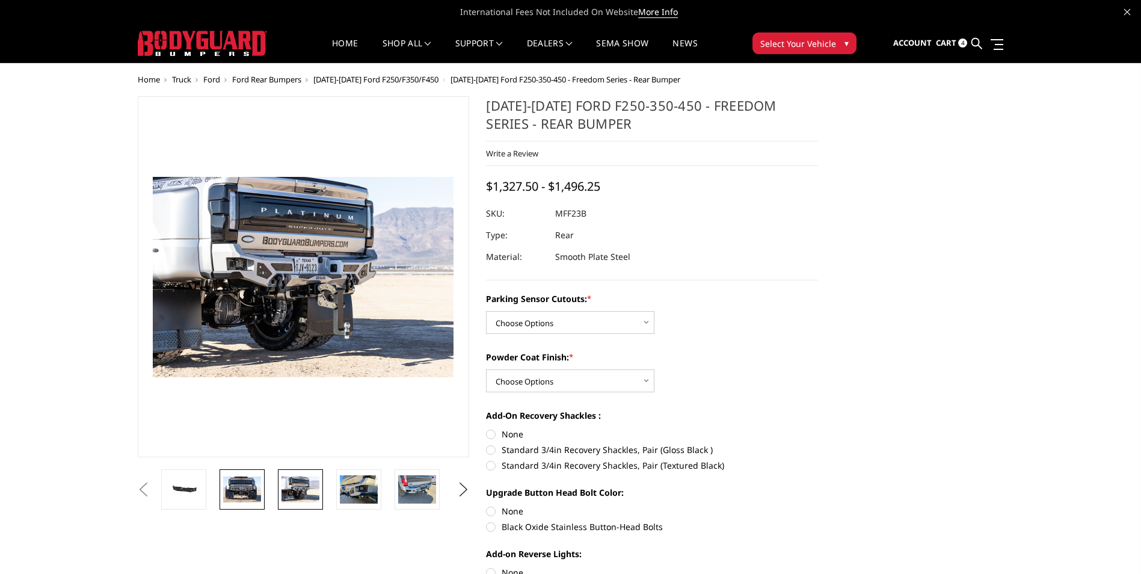
click at [247, 491] on img at bounding box center [242, 488] width 38 height 25
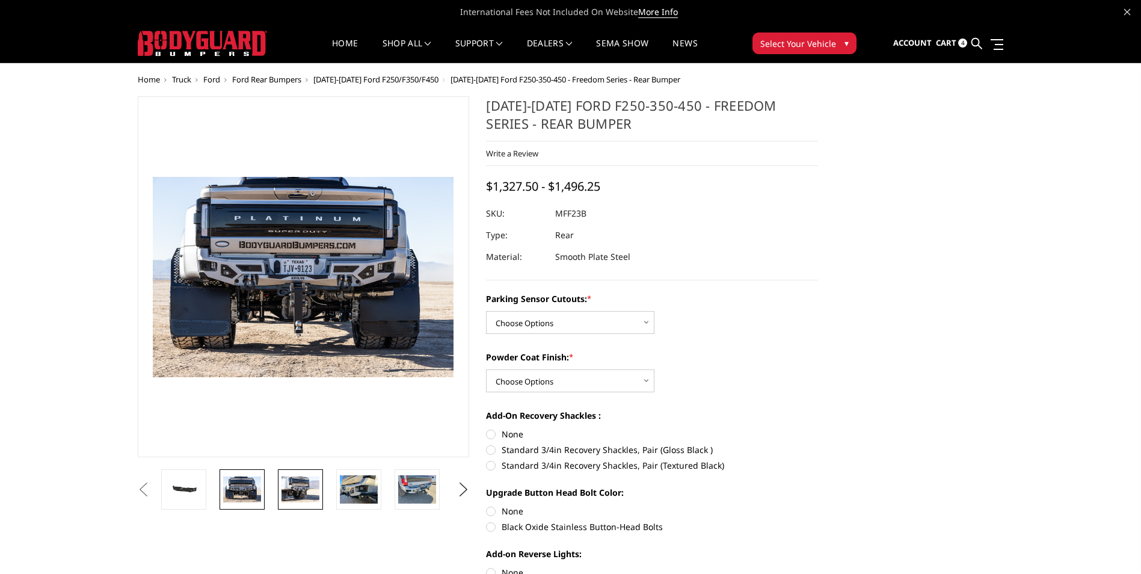
click at [278, 491] on link at bounding box center [300, 489] width 45 height 40
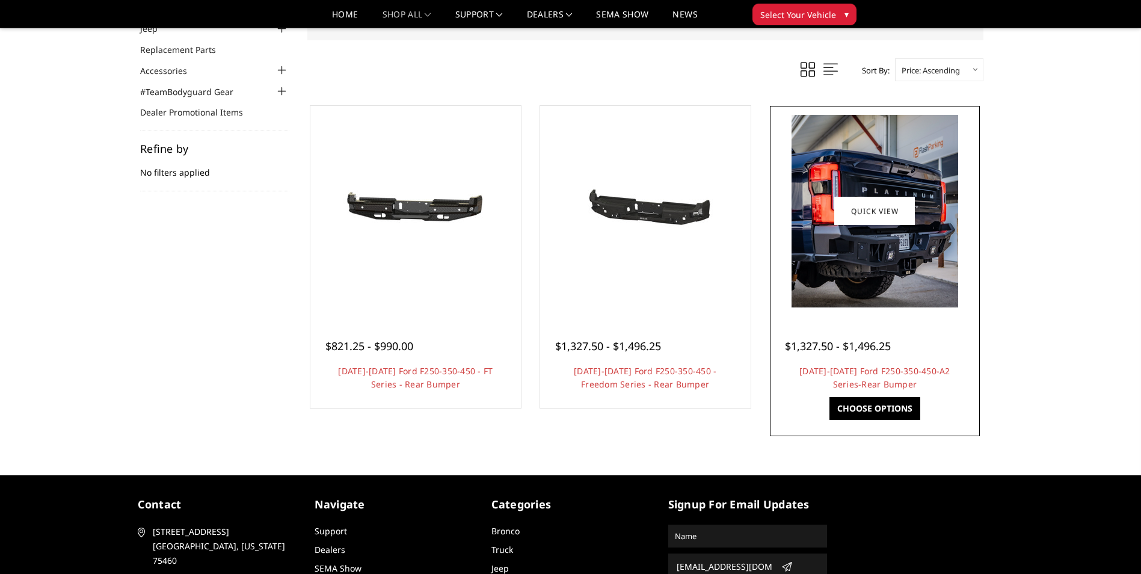
click at [854, 250] on img at bounding box center [874, 211] width 167 height 192
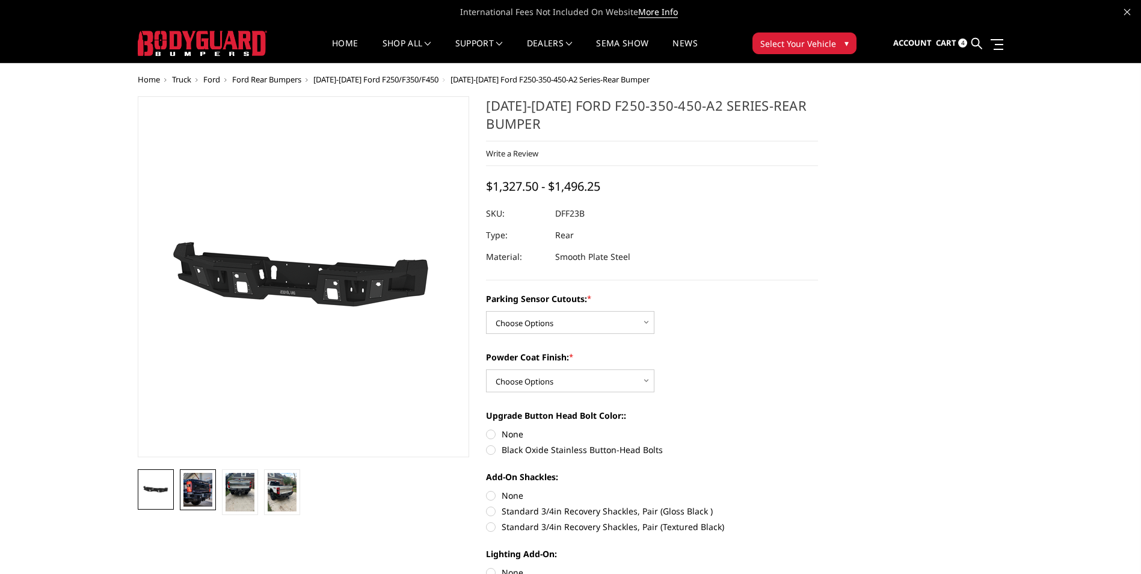
click at [202, 492] on img at bounding box center [197, 490] width 29 height 34
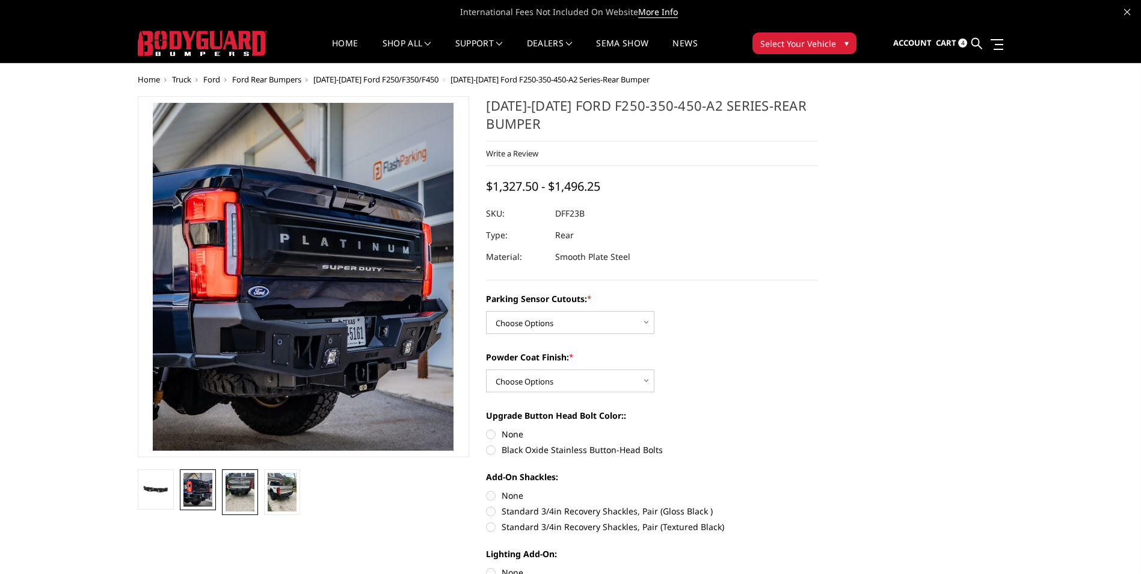
click at [224, 495] on link at bounding box center [240, 492] width 36 height 46
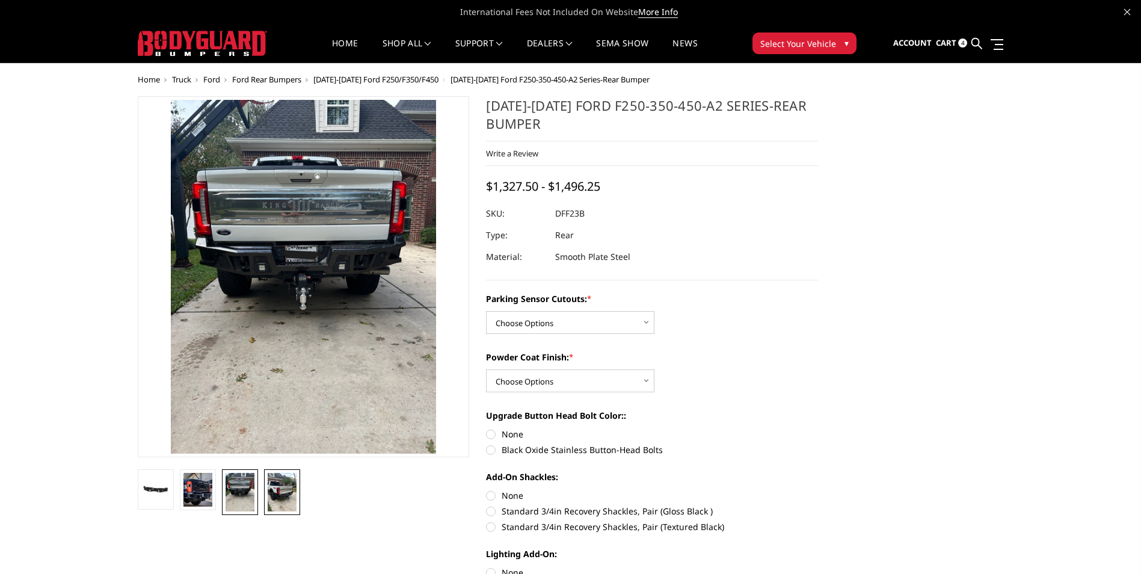
click at [277, 501] on img at bounding box center [282, 492] width 29 height 38
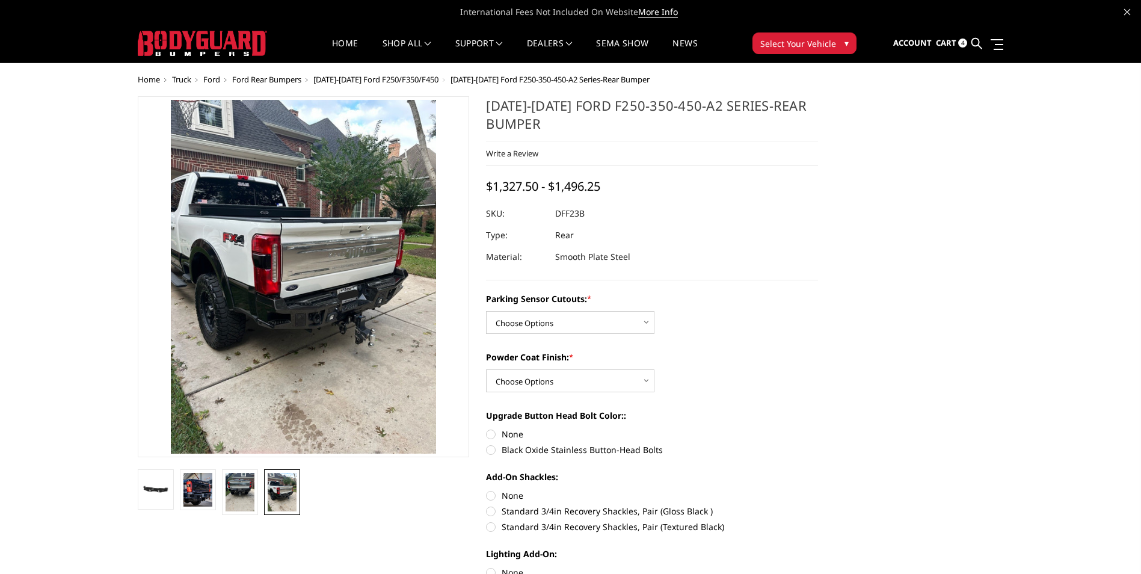
click at [542, 307] on div "Parking Sensor Cutouts: * Choose Options Yes-With Parking Sensor Cutouts No-Wit…" at bounding box center [652, 312] width 332 height 41
click at [542, 318] on select "Choose Options Yes-With Parking Sensor Cutouts No-Without Parking Sensor Cutouts" at bounding box center [570, 322] width 168 height 23
select select "2436"
click at [486, 311] on select "Choose Options Yes-With Parking Sensor Cutouts No-Without Parking Sensor Cutouts" at bounding box center [570, 322] width 168 height 23
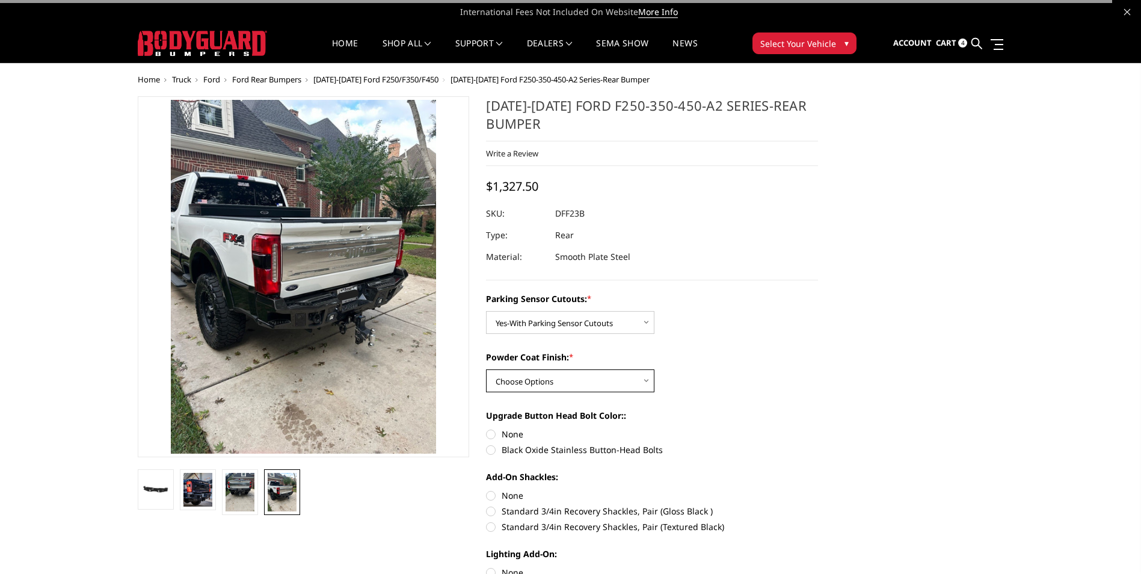
click at [568, 375] on select "Choose Options Bare Metal Textured Black Powder Coat" at bounding box center [570, 380] width 168 height 23
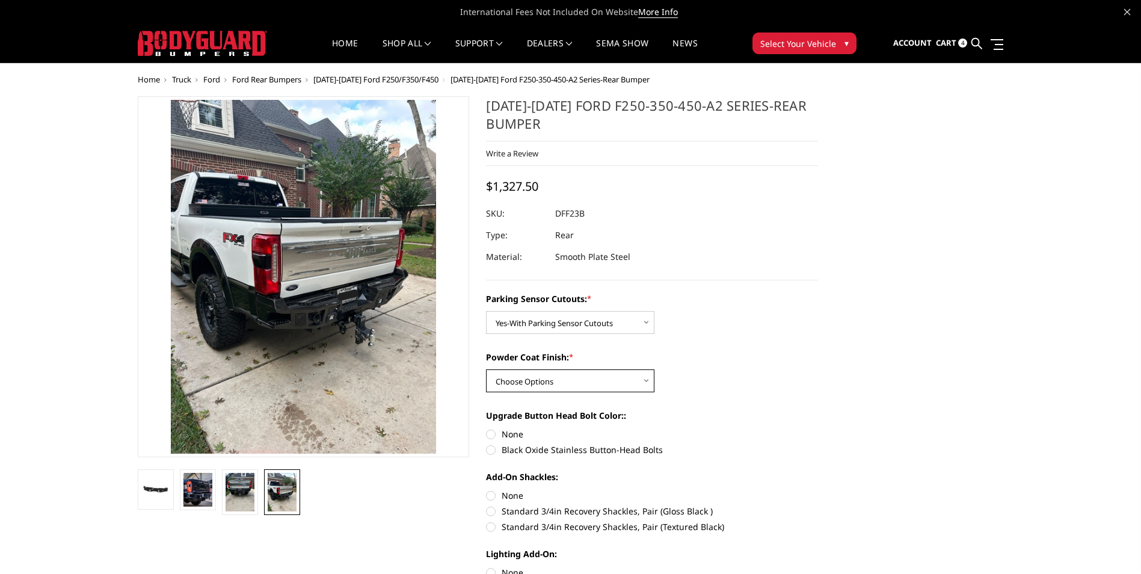
select select "2439"
click at [486, 369] on select "Choose Options Bare Metal Textured Black Powder Coat" at bounding box center [570, 380] width 168 height 23
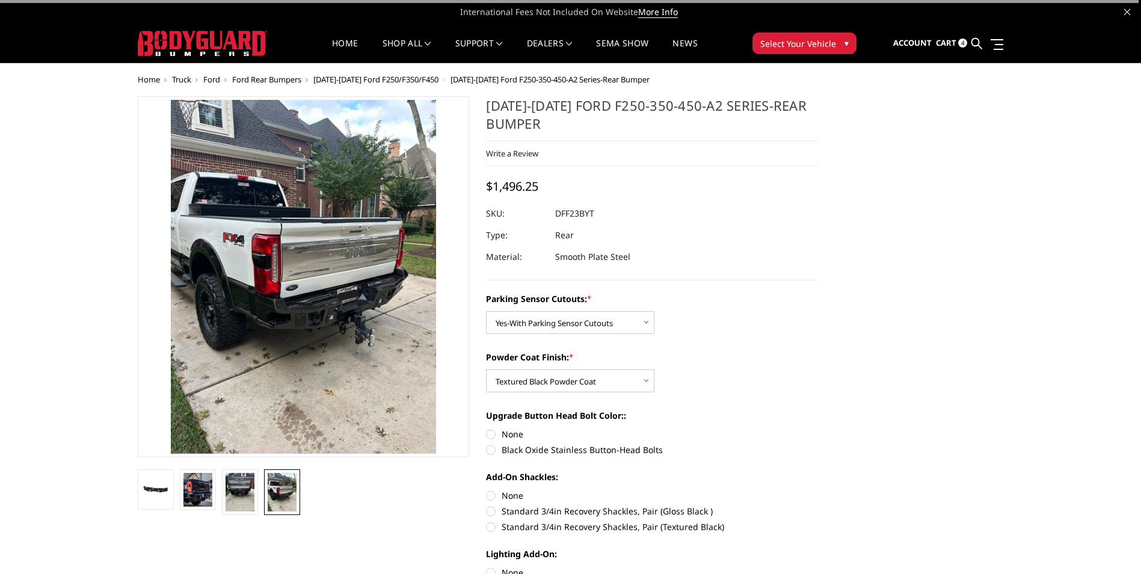
click at [490, 452] on label "Black Oxide Stainless Button-Head Bolts" at bounding box center [652, 449] width 332 height 13
click at [818, 428] on input "Black Oxide Stainless Button-Head Bolts" at bounding box center [818, 427] width 1 height 1
radio input "true"
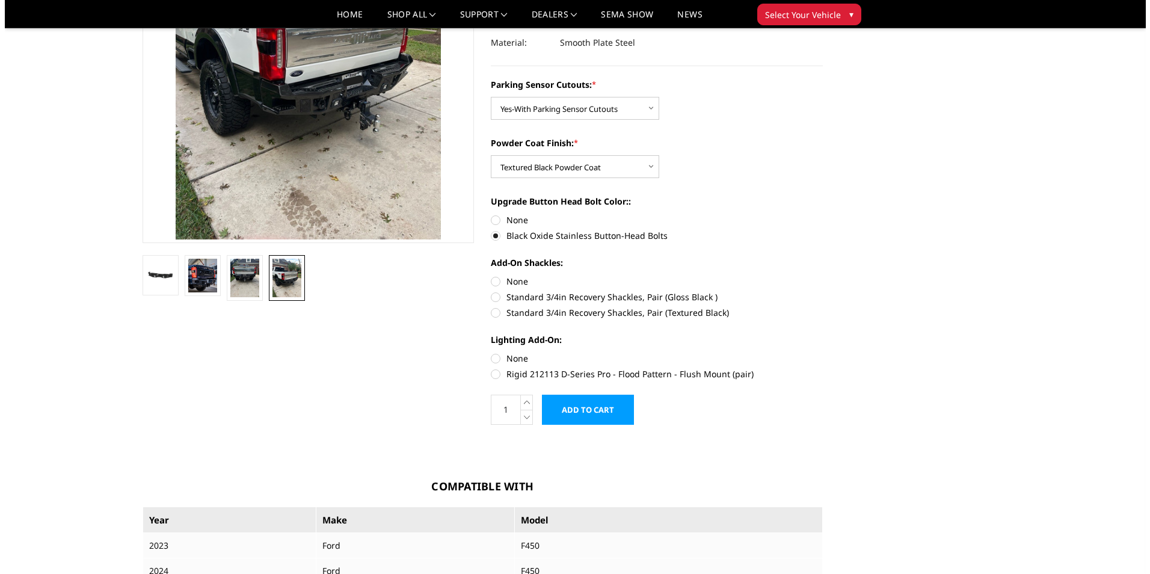
scroll to position [179, 0]
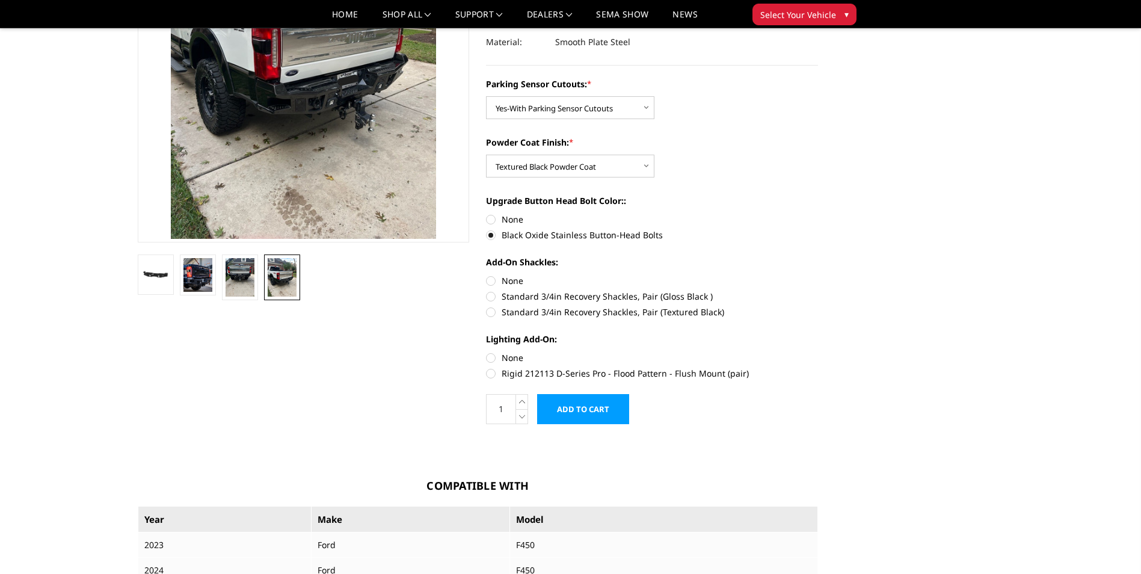
click at [479, 373] on section "[DATE]-[DATE] Ford F250-350-450-A2 Series-Rear Bumper Write a Review Write a Re…" at bounding box center [651, 159] width 349 height 555
click at [491, 373] on label "Rigid 212113 D-Series Pro - Flood Pattern - Flush Mount (pair)" at bounding box center [652, 373] width 332 height 13
click at [818, 352] on input "Rigid 212113 D-Series Pro - Flood Pattern - Flush Mount (pair)" at bounding box center [818, 351] width 1 height 1
radio input "true"
click at [586, 421] on input "Add to Cart" at bounding box center [583, 409] width 92 height 30
